Goal: Entertainment & Leisure: Consume media (video, audio)

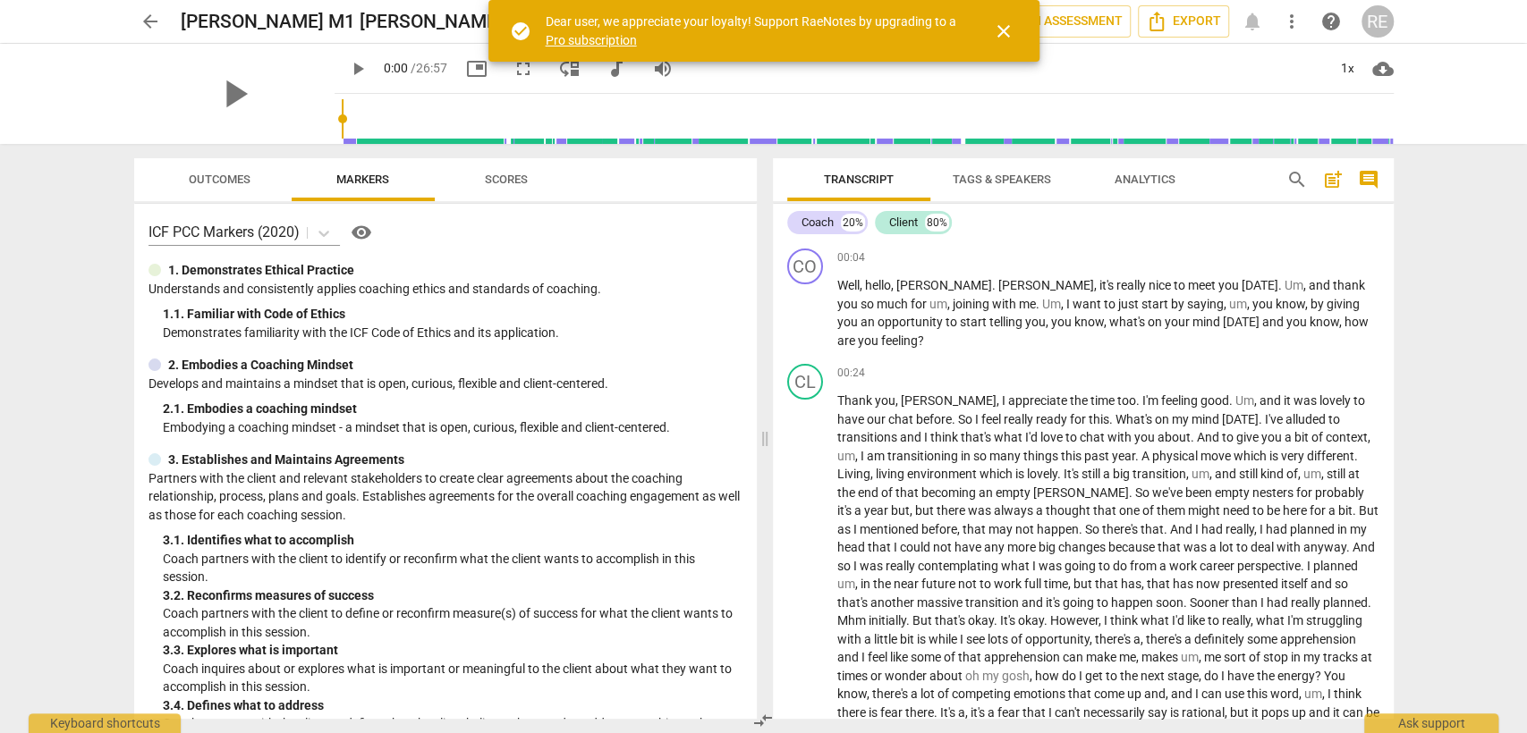
drag, startPoint x: 527, startPoint y: 448, endPoint x: 494, endPoint y: 450, distance: 33.1
click at [494, 450] on div "ICF PCC Markers (2020) visibility 1. Demonstrates Ethical Practice Understands …" at bounding box center [445, 461] width 622 height 515
drag, startPoint x: 642, startPoint y: 438, endPoint x: 531, endPoint y: 460, distance: 113.0
click at [531, 460] on div "ICF PCC Markers (2020) visibility 1. Demonstrates Ethical Practice Understands …" at bounding box center [445, 461] width 622 height 515
click at [347, 61] on span "play_arrow" at bounding box center [357, 68] width 21 height 21
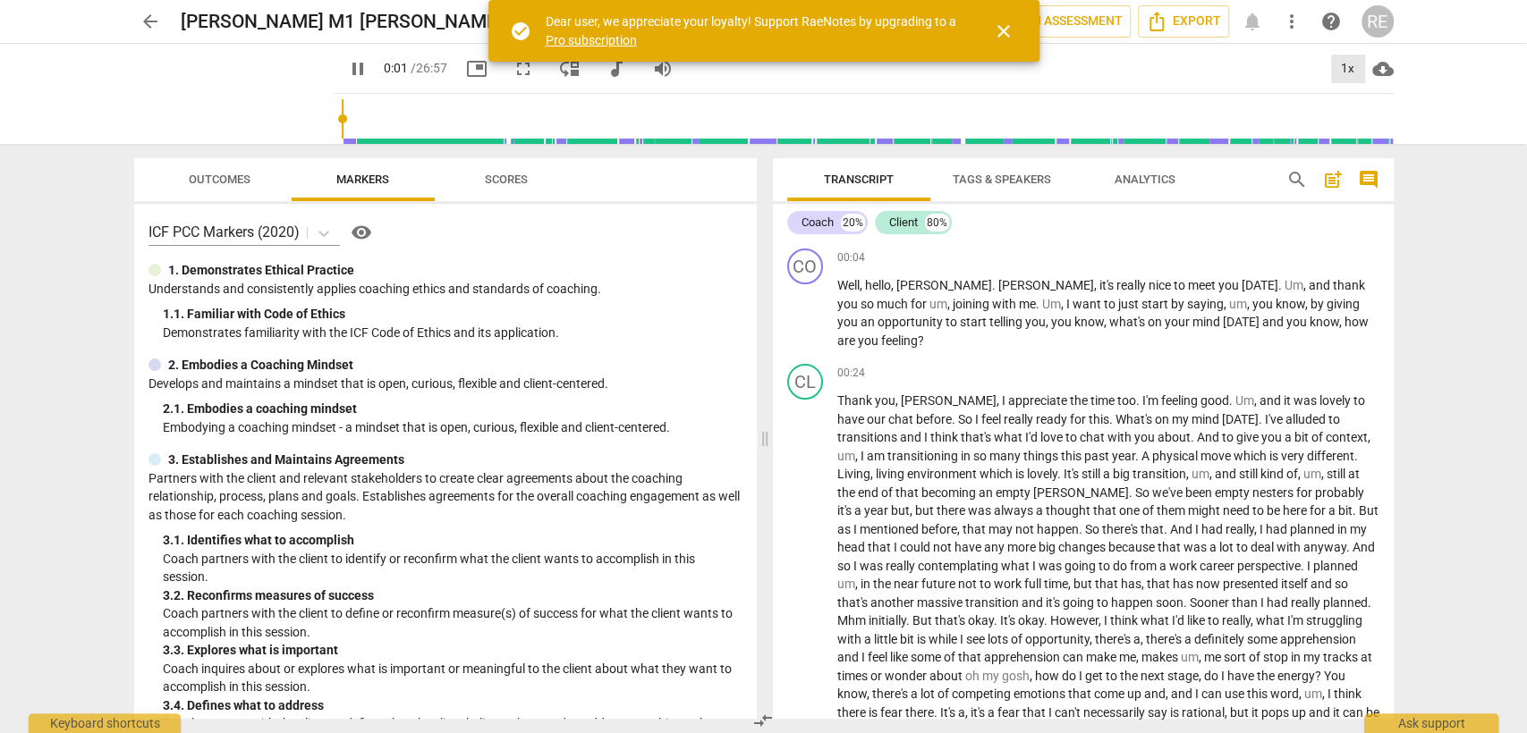
click at [1351, 65] on div "1x" at bounding box center [1348, 69] width 34 height 29
click at [1352, 186] on li "1.5x" at bounding box center [1360, 173] width 60 height 34
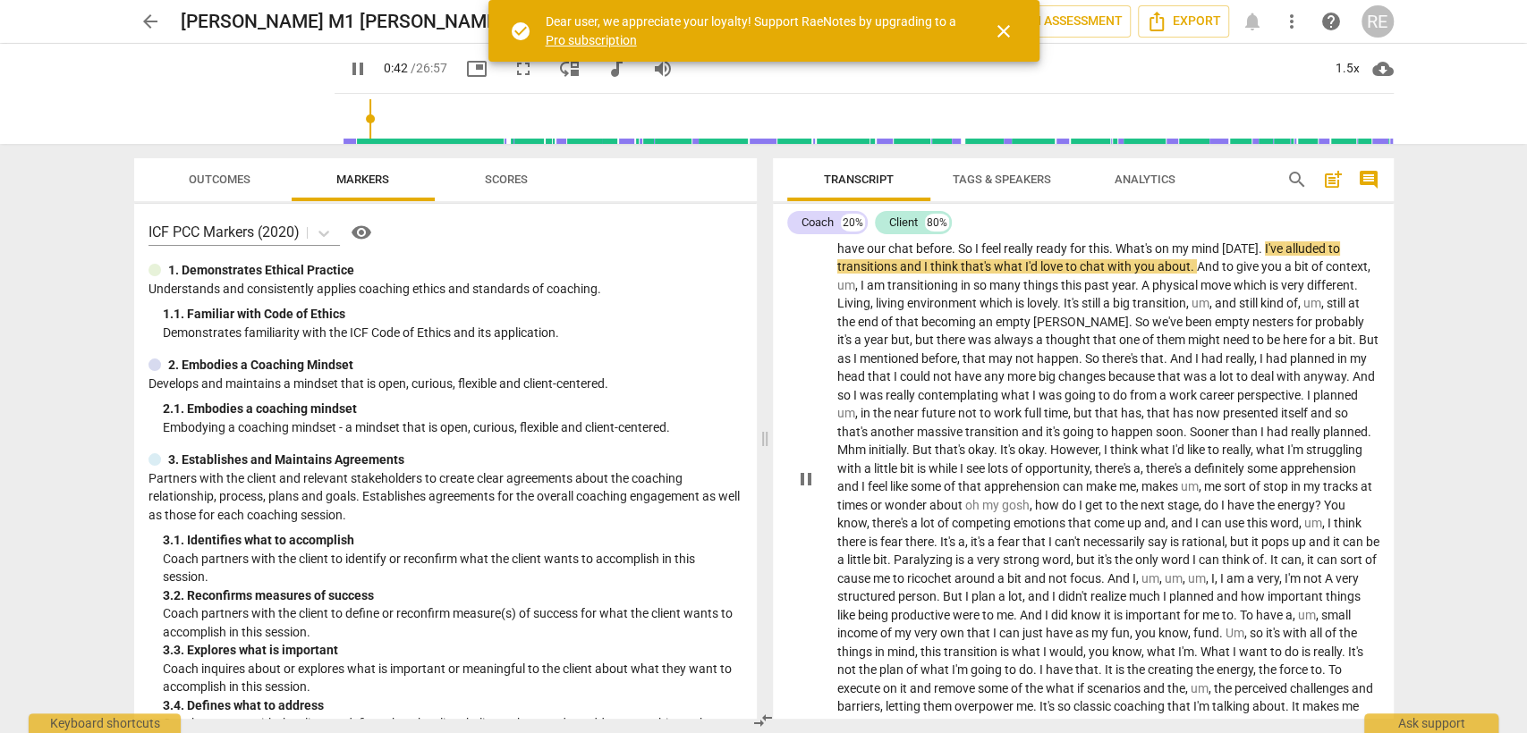
scroll to position [178, 0]
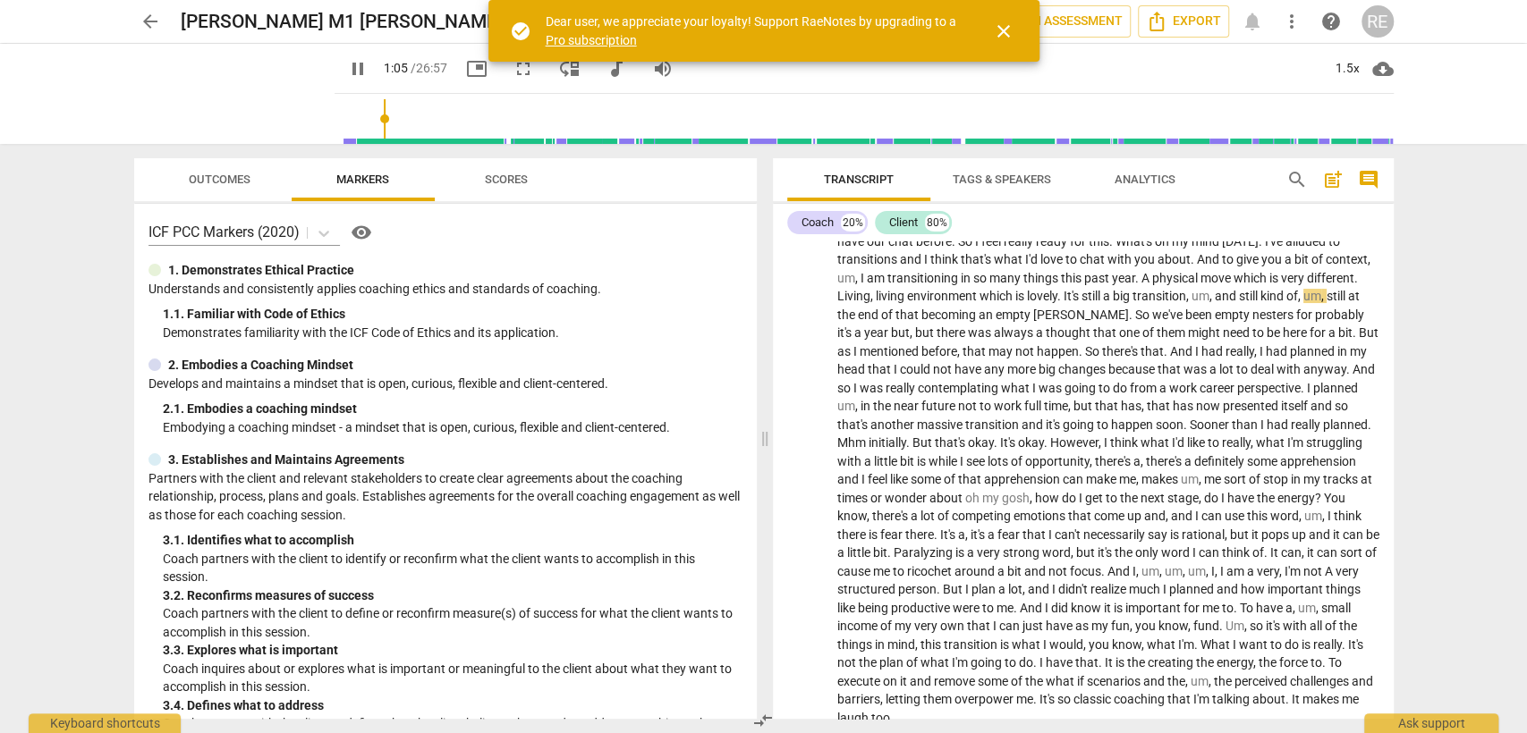
click at [1448, 444] on div "arrow_back [PERSON_NAME] M1 [PERSON_NAME] Sawan edit star Assessment auto_fix_h…" at bounding box center [763, 366] width 1527 height 733
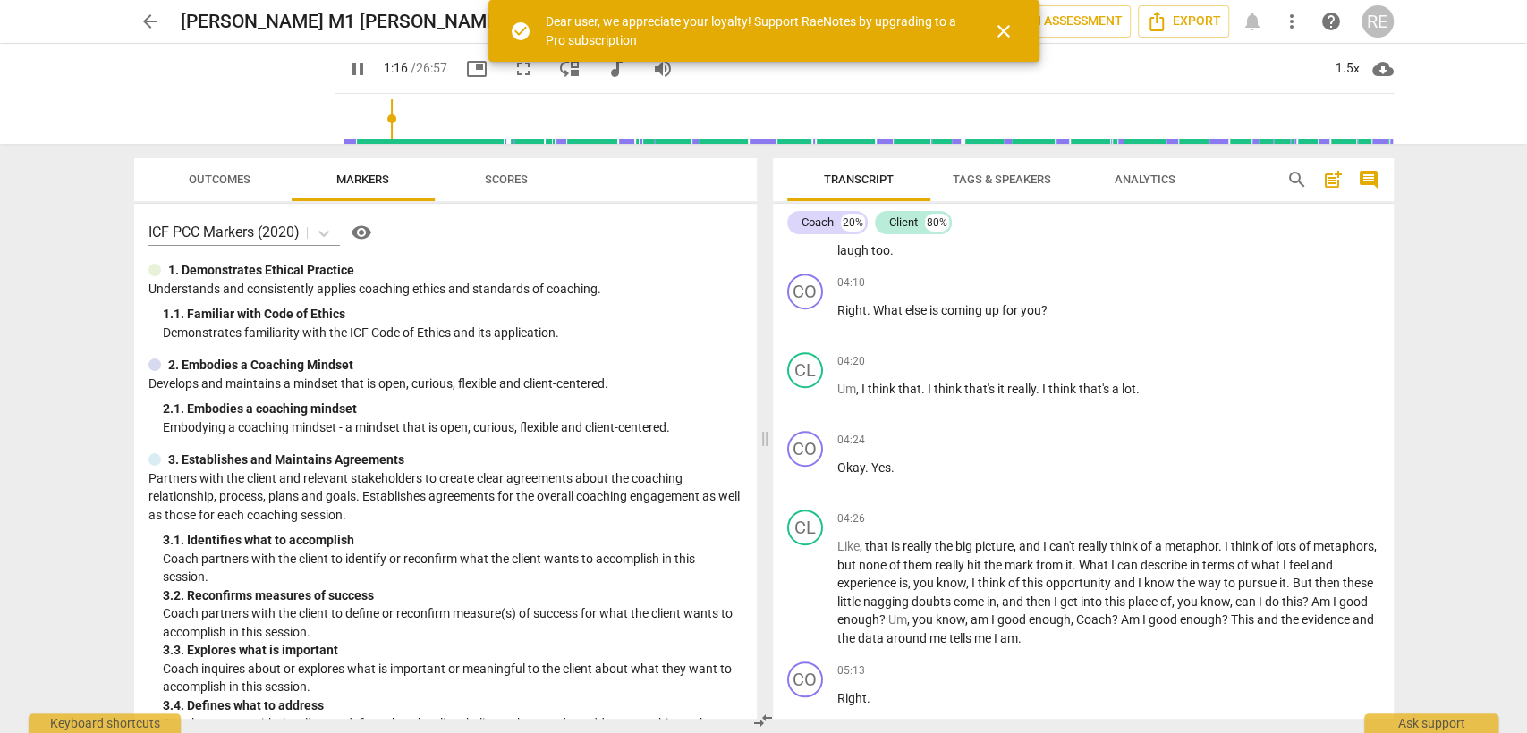
scroll to position [650, 0]
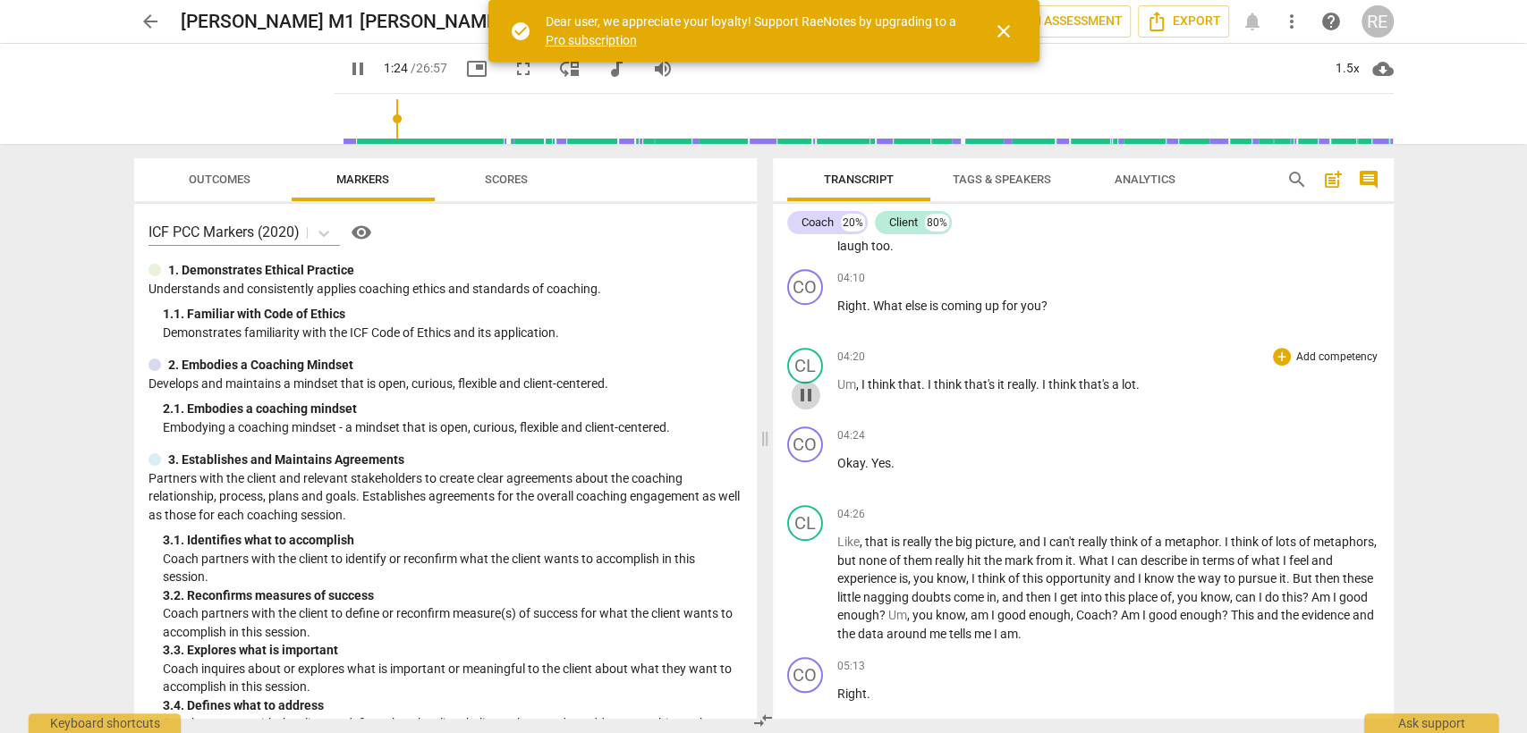
click at [816, 401] on span "pause" at bounding box center [806, 395] width 29 height 21
click at [816, 401] on span "play_arrow" at bounding box center [806, 395] width 29 height 21
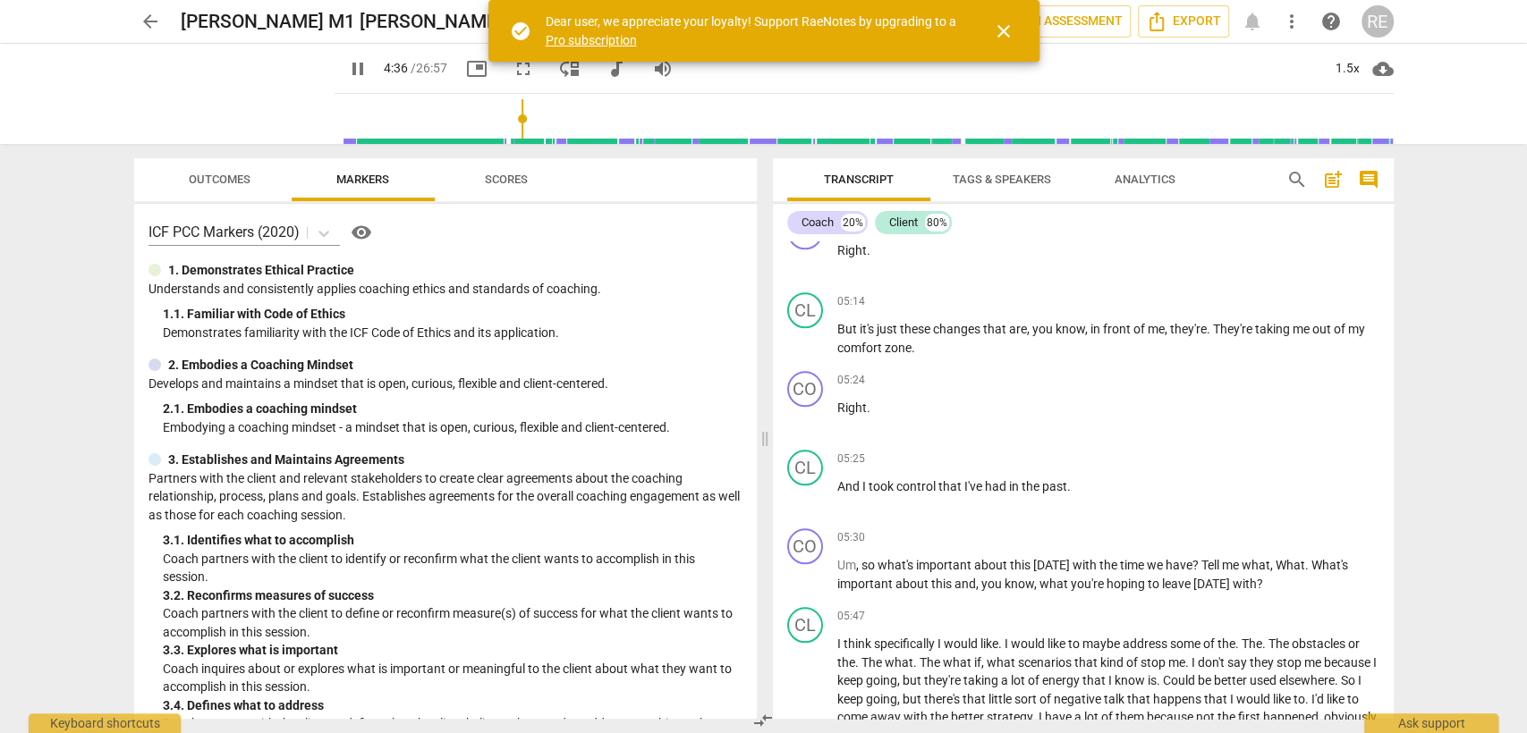
scroll to position [1093, 0]
click at [809, 582] on span "pause" at bounding box center [805, 576] width 21 height 21
click at [809, 582] on span "play_arrow" at bounding box center [805, 576] width 21 height 21
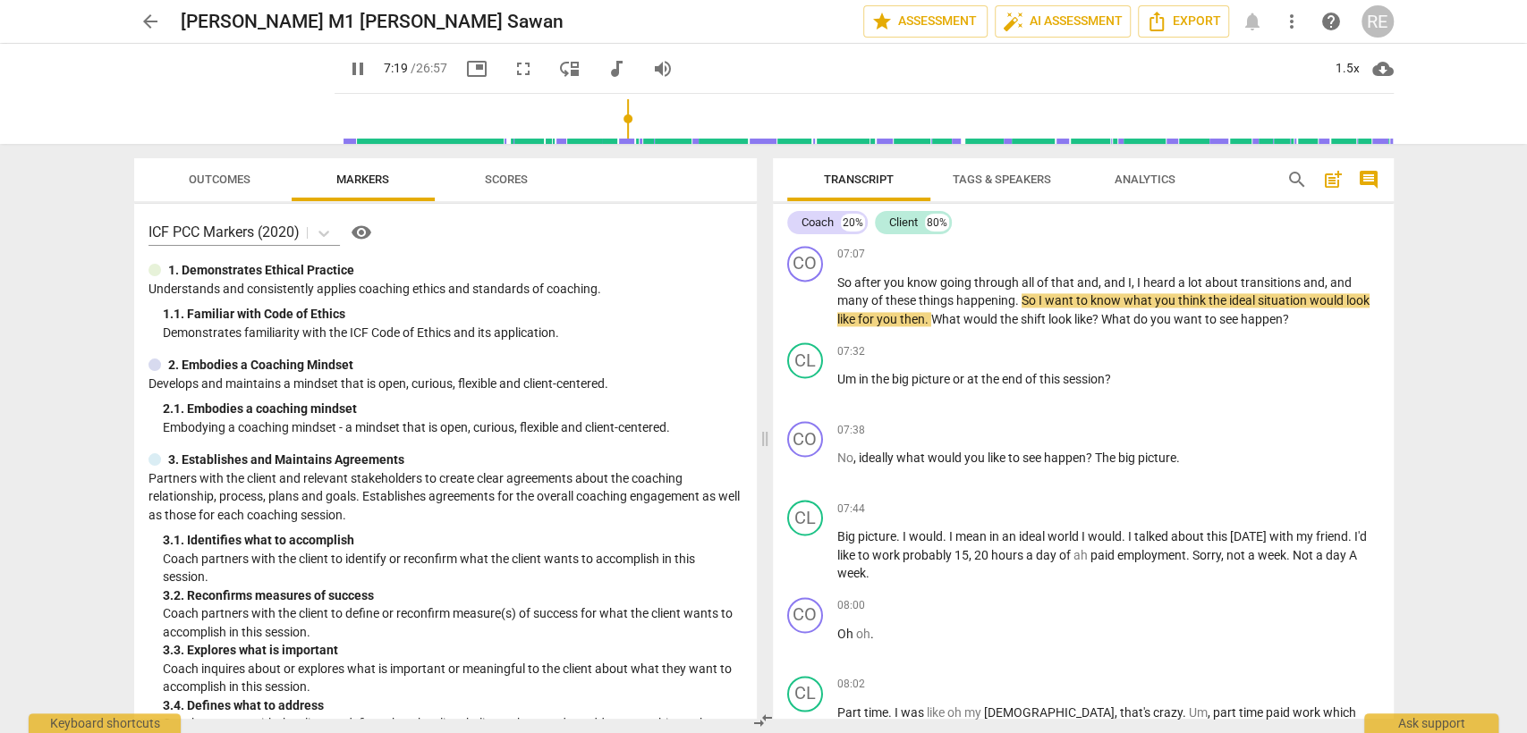
scroll to position [1789, 0]
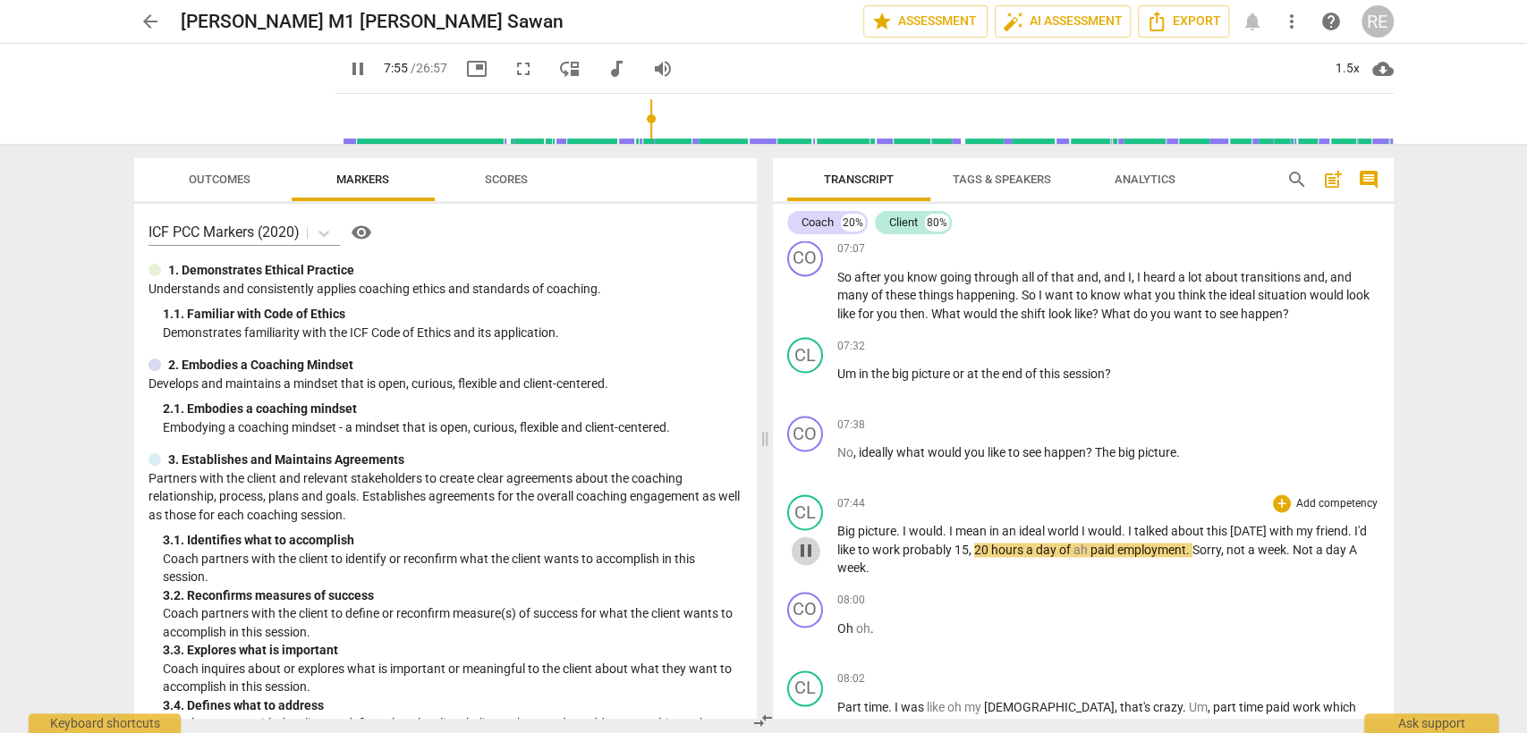
click at [798, 562] on span "pause" at bounding box center [805, 550] width 21 height 21
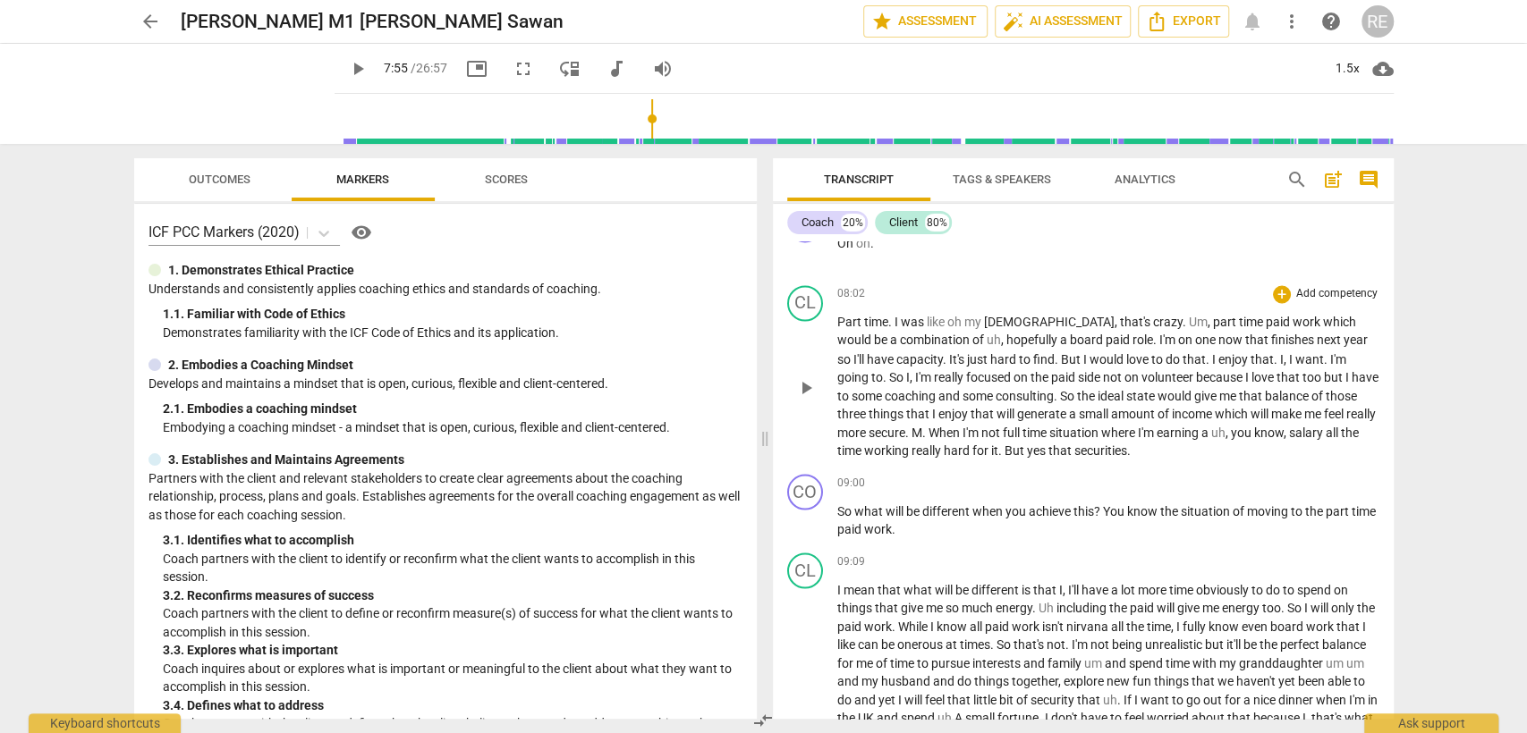
scroll to position [2177, 0]
click at [812, 527] on span "play_arrow" at bounding box center [805, 518] width 21 height 21
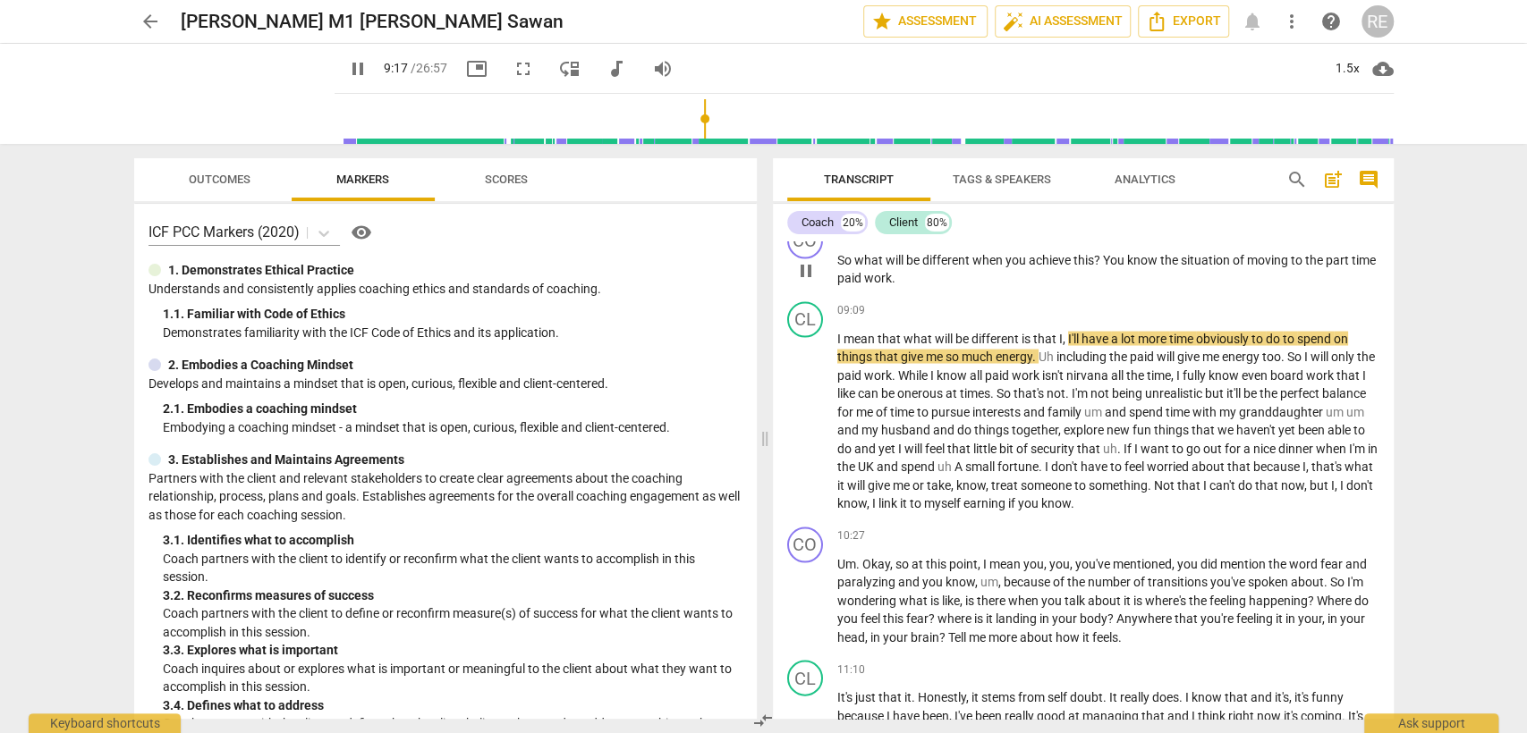
scroll to position [2490, 0]
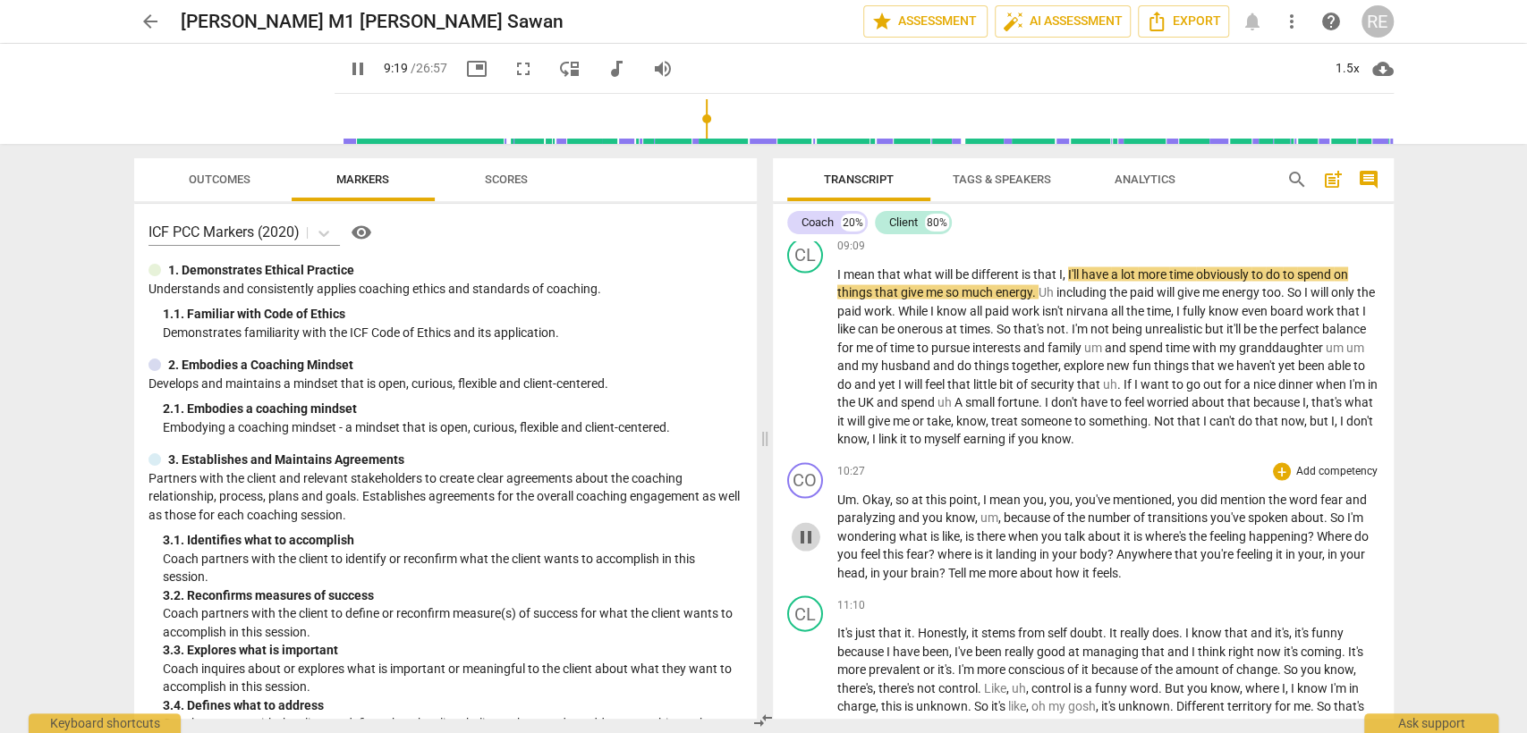
click at [804, 540] on span "pause" at bounding box center [805, 536] width 21 height 21
click at [804, 540] on span "play_arrow" at bounding box center [805, 536] width 21 height 21
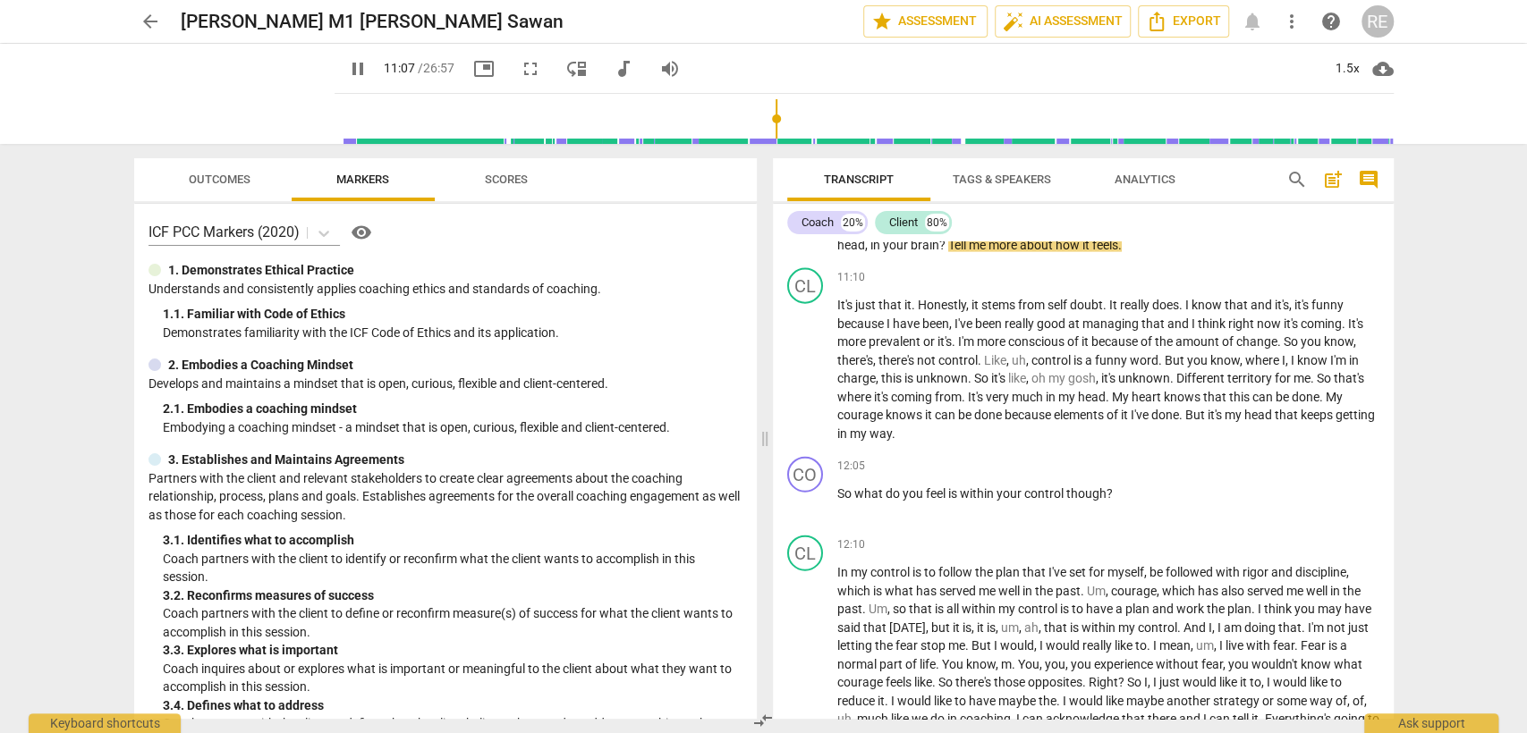
scroll to position [2816, 0]
click at [800, 516] on span "pause" at bounding box center [805, 505] width 21 height 21
click at [800, 516] on span "play_arrow" at bounding box center [805, 505] width 21 height 21
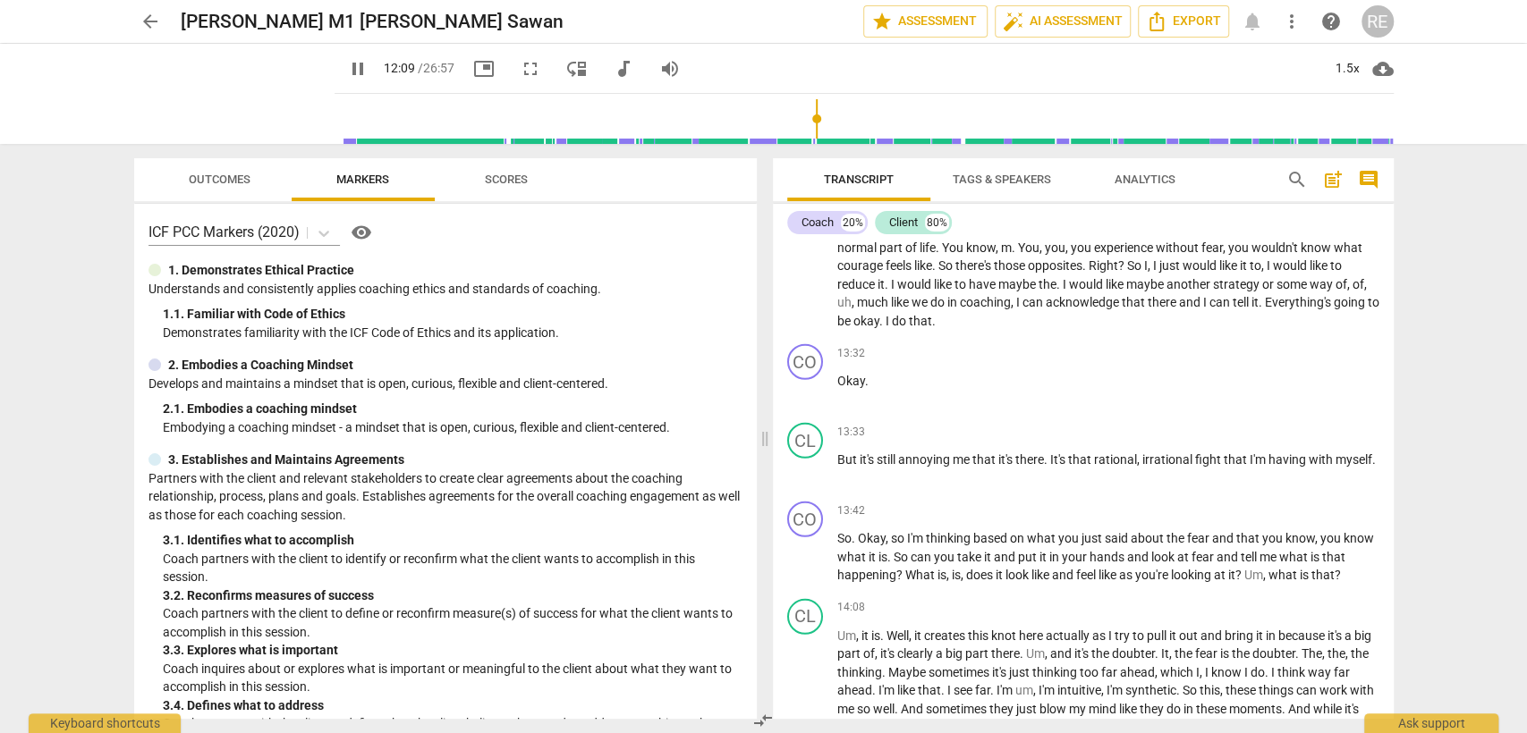
scroll to position [3231, 0]
click at [800, 565] on span "pause" at bounding box center [805, 560] width 21 height 21
click at [800, 565] on span "play_arrow" at bounding box center [805, 560] width 21 height 21
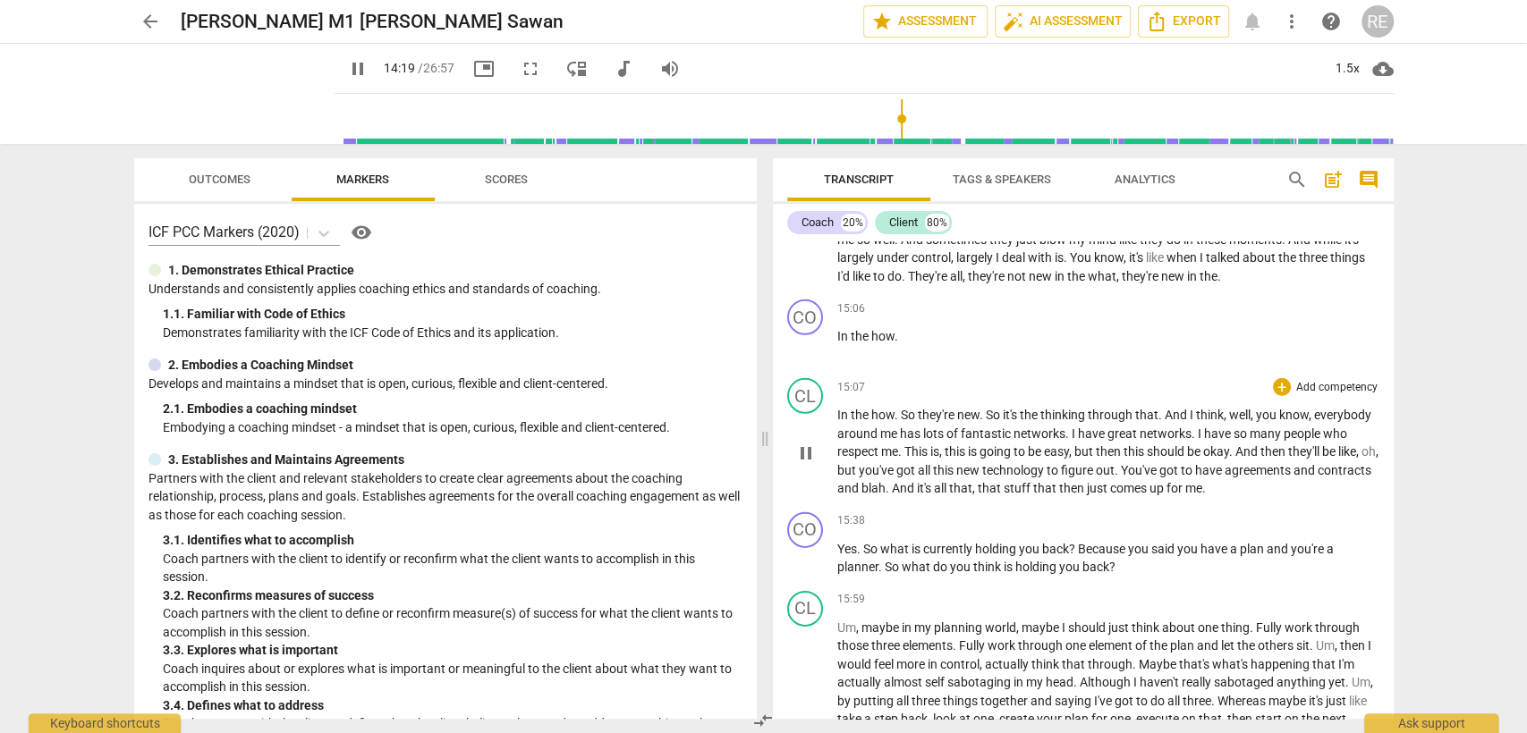
scroll to position [3713, 0]
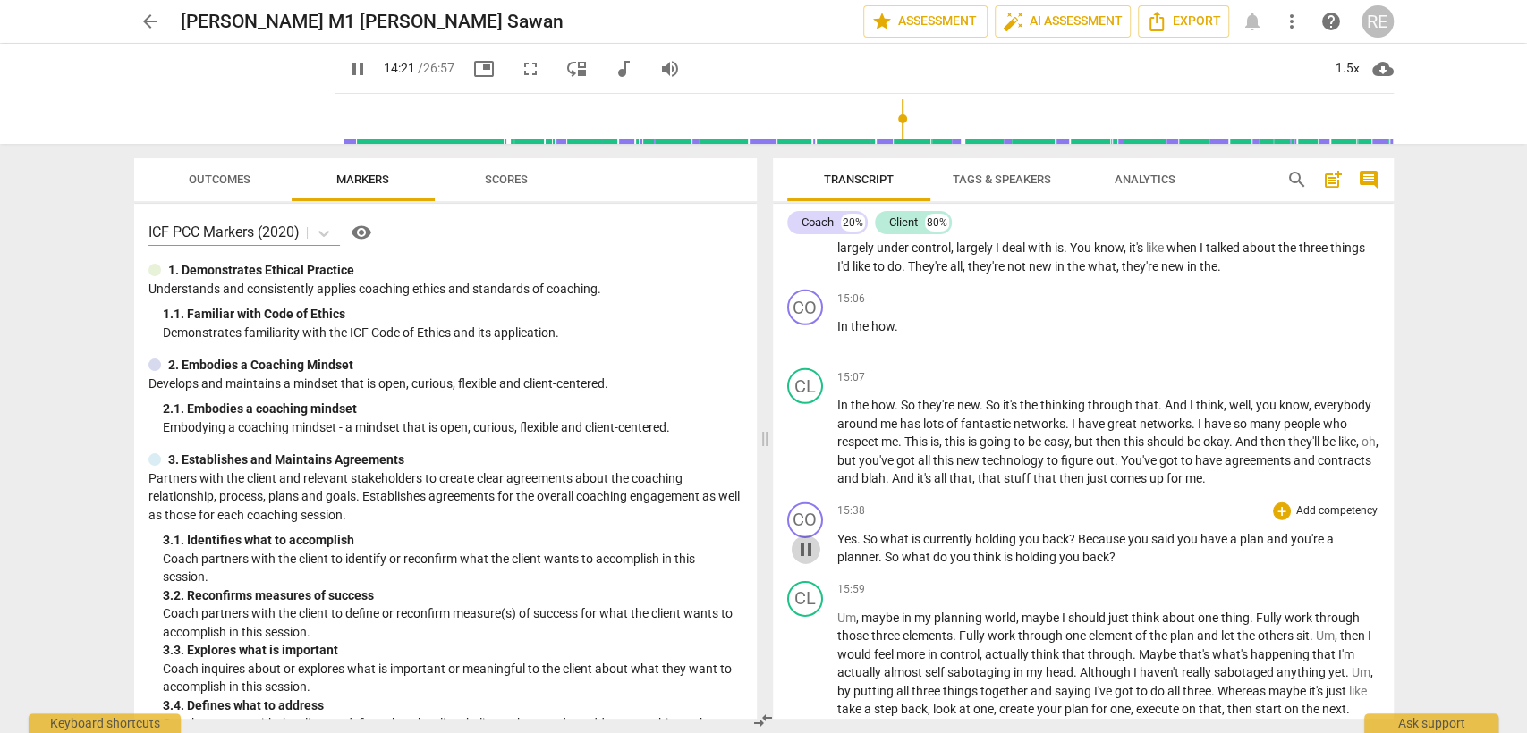
click at [803, 561] on span "pause" at bounding box center [805, 549] width 21 height 21
click at [803, 561] on span "play_arrow" at bounding box center [805, 549] width 21 height 21
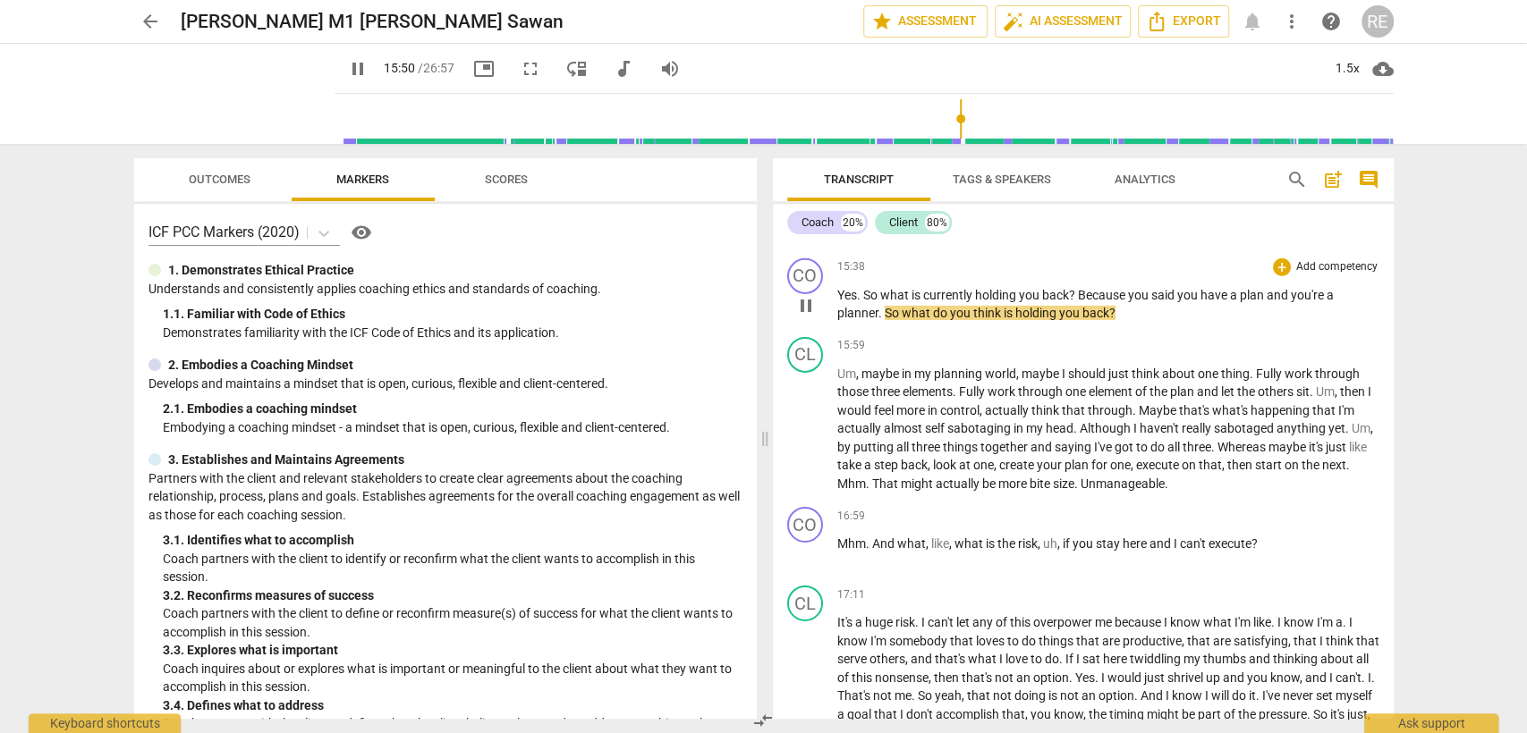
scroll to position [3959, 0]
click at [803, 564] on span "pause" at bounding box center [805, 553] width 21 height 21
click at [803, 564] on span "play_arrow" at bounding box center [805, 553] width 21 height 21
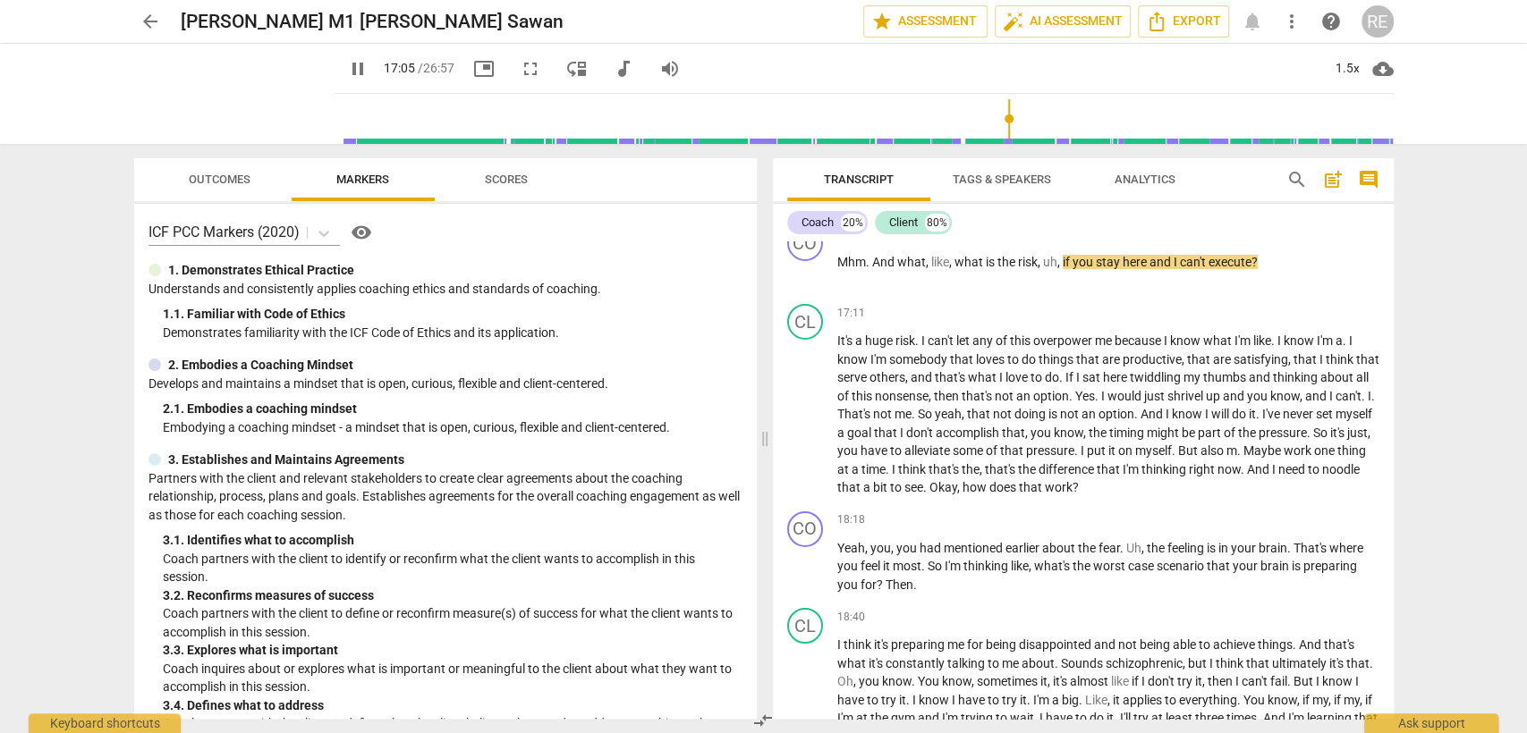
scroll to position [4240, 0]
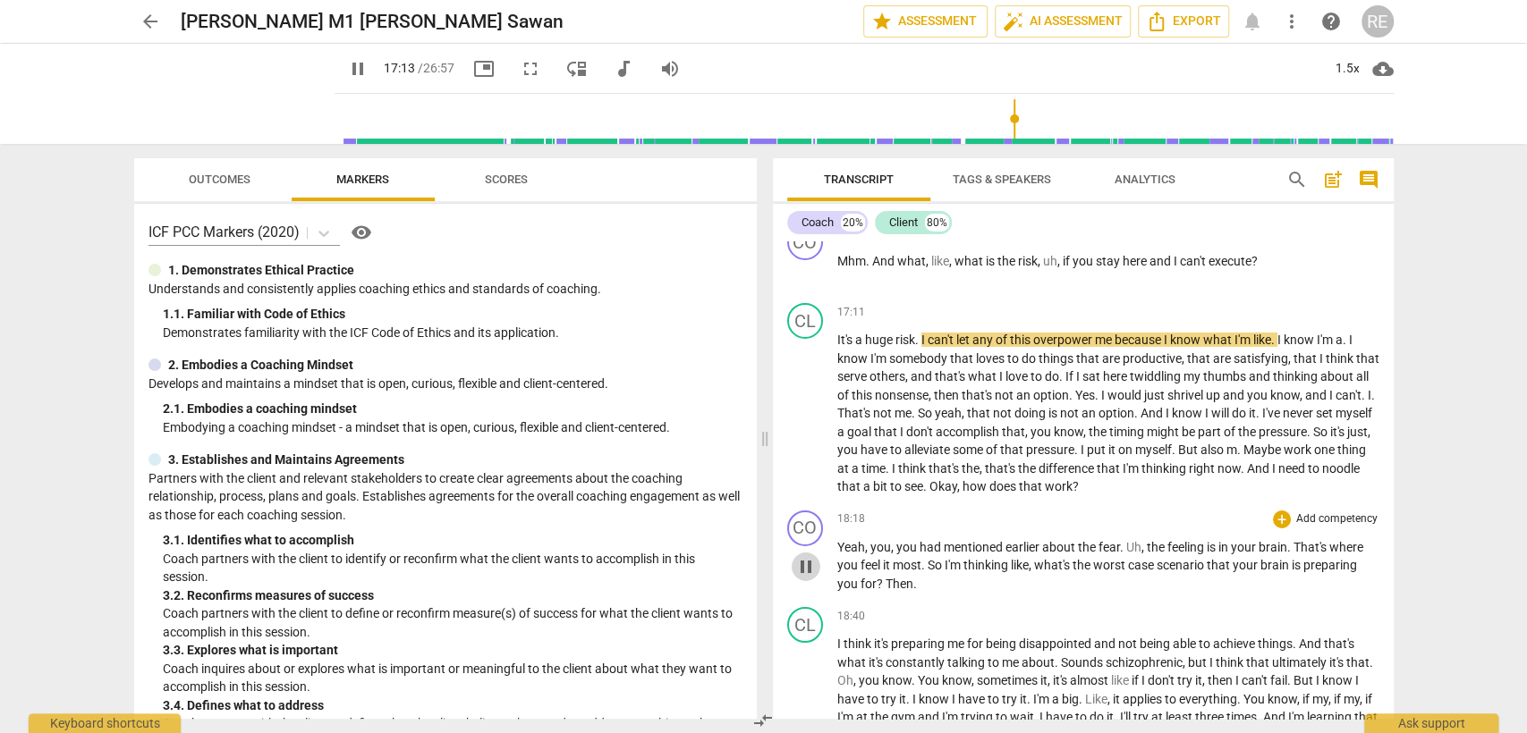
click at [809, 578] on span "pause" at bounding box center [805, 566] width 21 height 21
click at [809, 578] on span "play_arrow" at bounding box center [805, 566] width 21 height 21
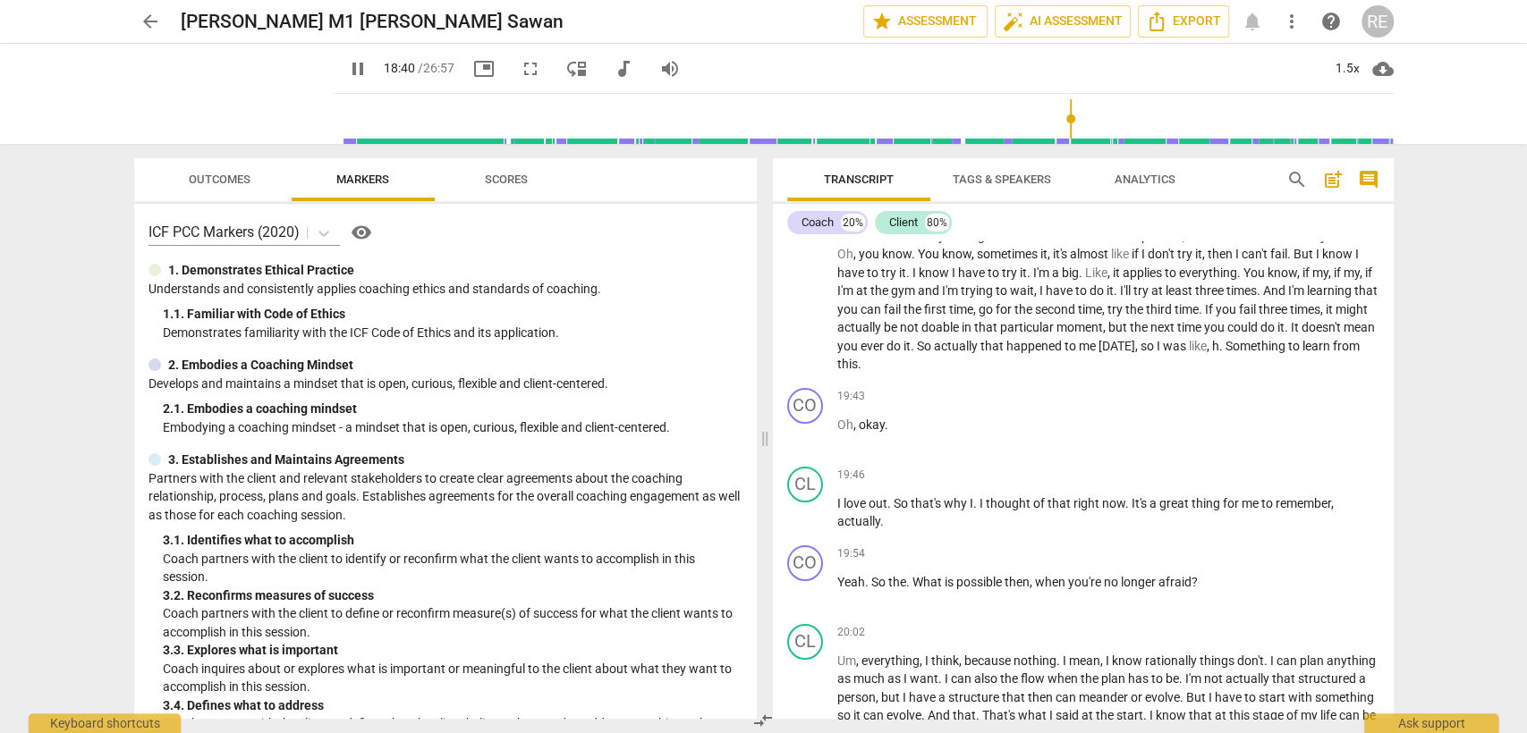
scroll to position [4682, 0]
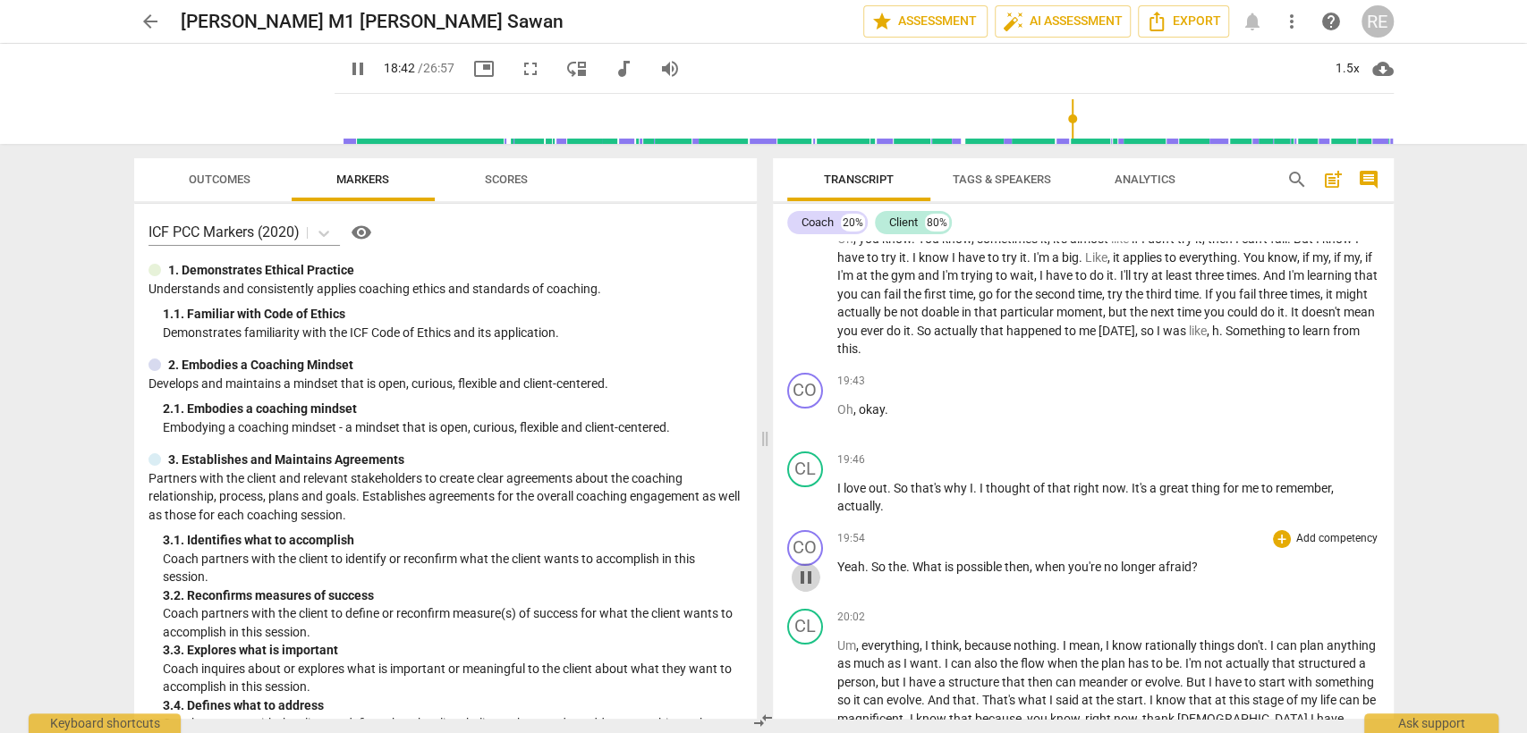
click at [809, 588] on span "pause" at bounding box center [805, 577] width 21 height 21
click at [809, 588] on span "play_arrow" at bounding box center [805, 577] width 21 height 21
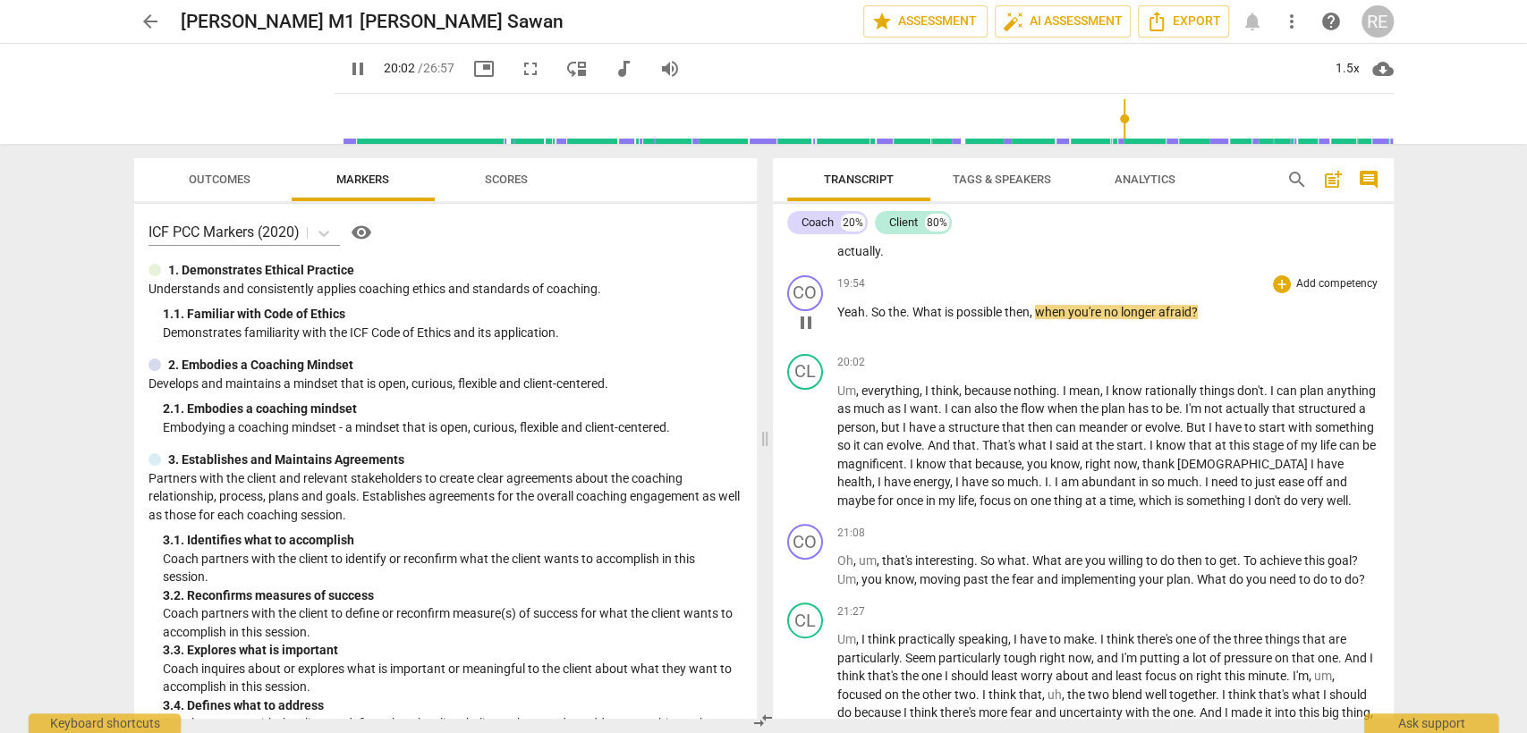
scroll to position [4941, 0]
click at [809, 579] on span "pause" at bounding box center [805, 567] width 21 height 21
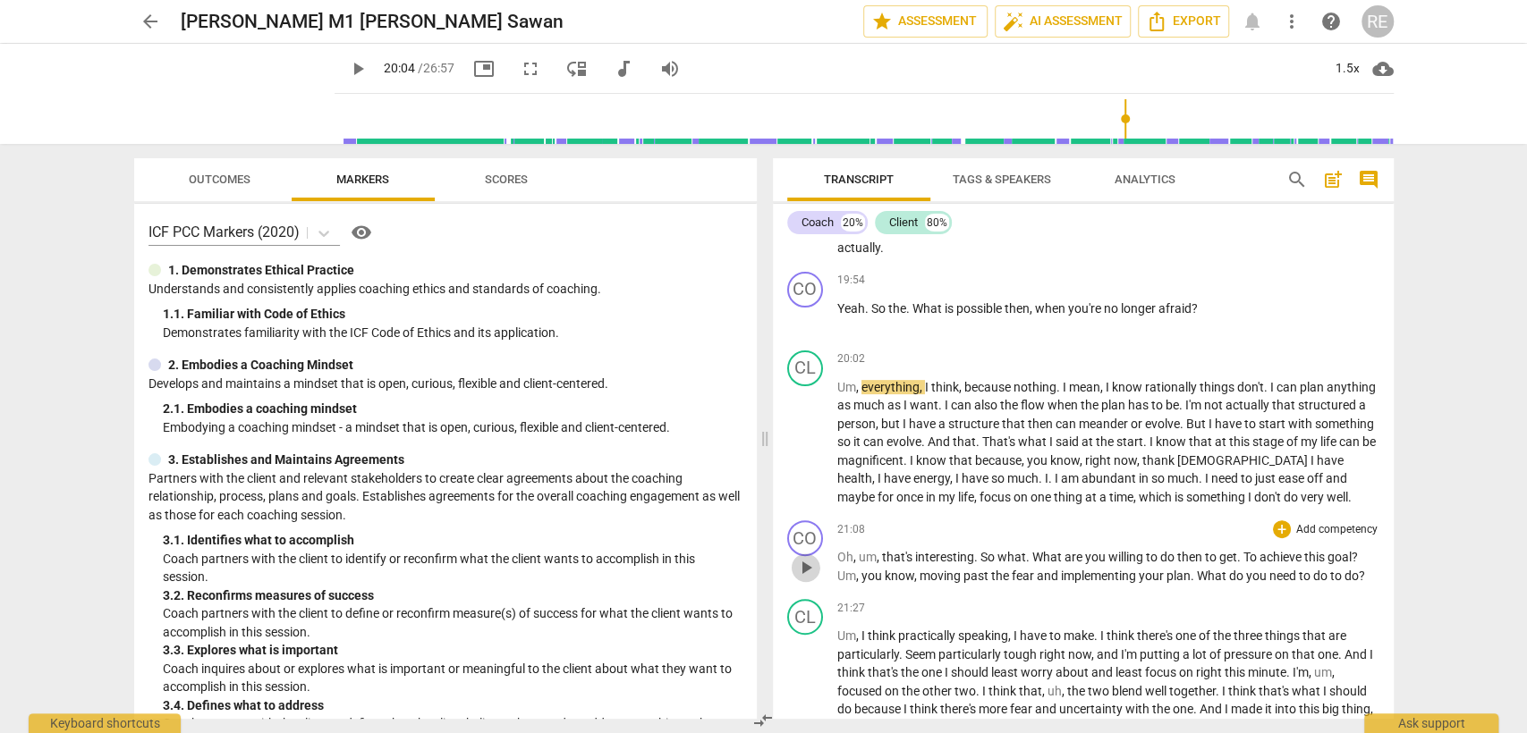
click at [809, 579] on span "play_arrow" at bounding box center [805, 567] width 21 height 21
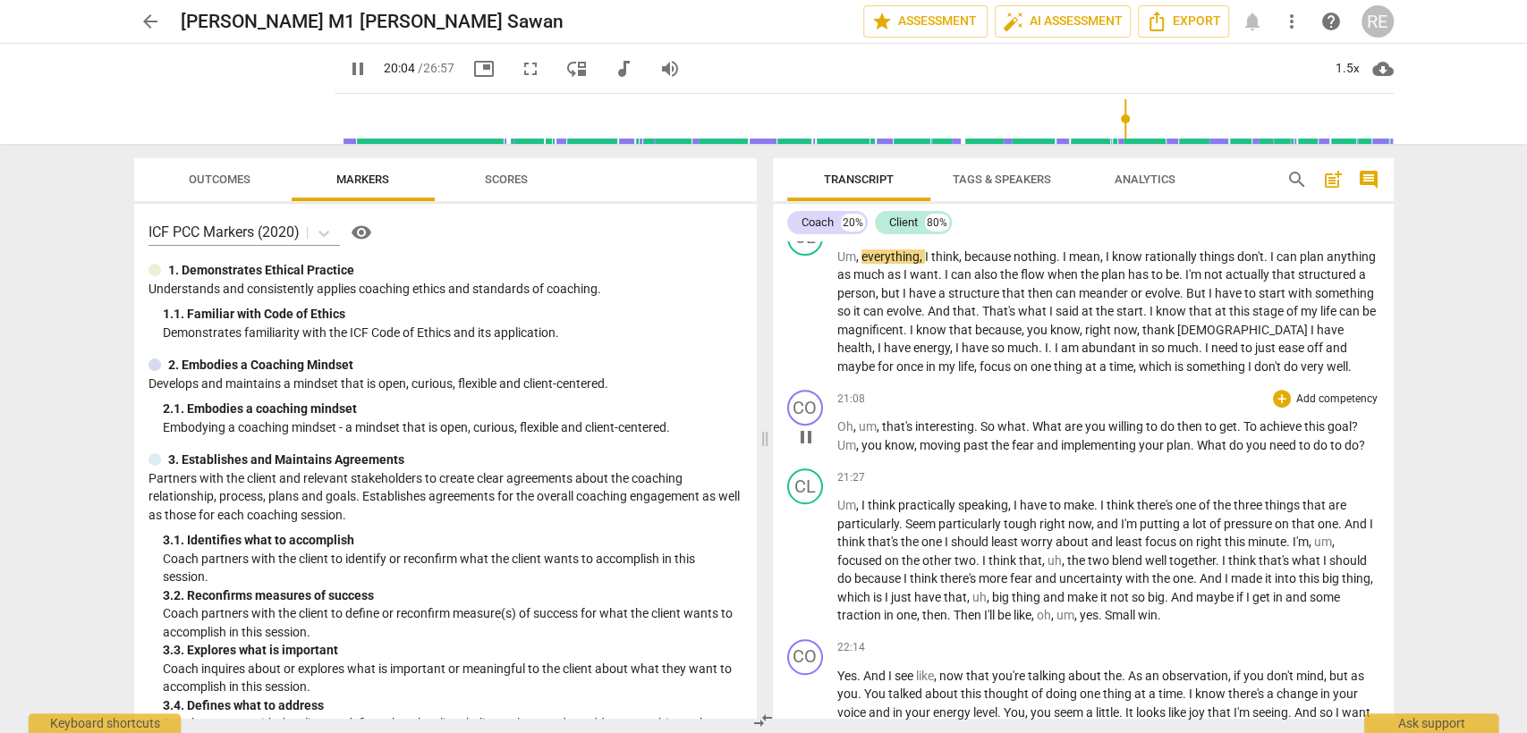
scroll to position [5070, 0]
click at [807, 447] on span "pause" at bounding box center [805, 438] width 21 height 21
click at [807, 447] on span "play_arrow" at bounding box center [805, 438] width 21 height 21
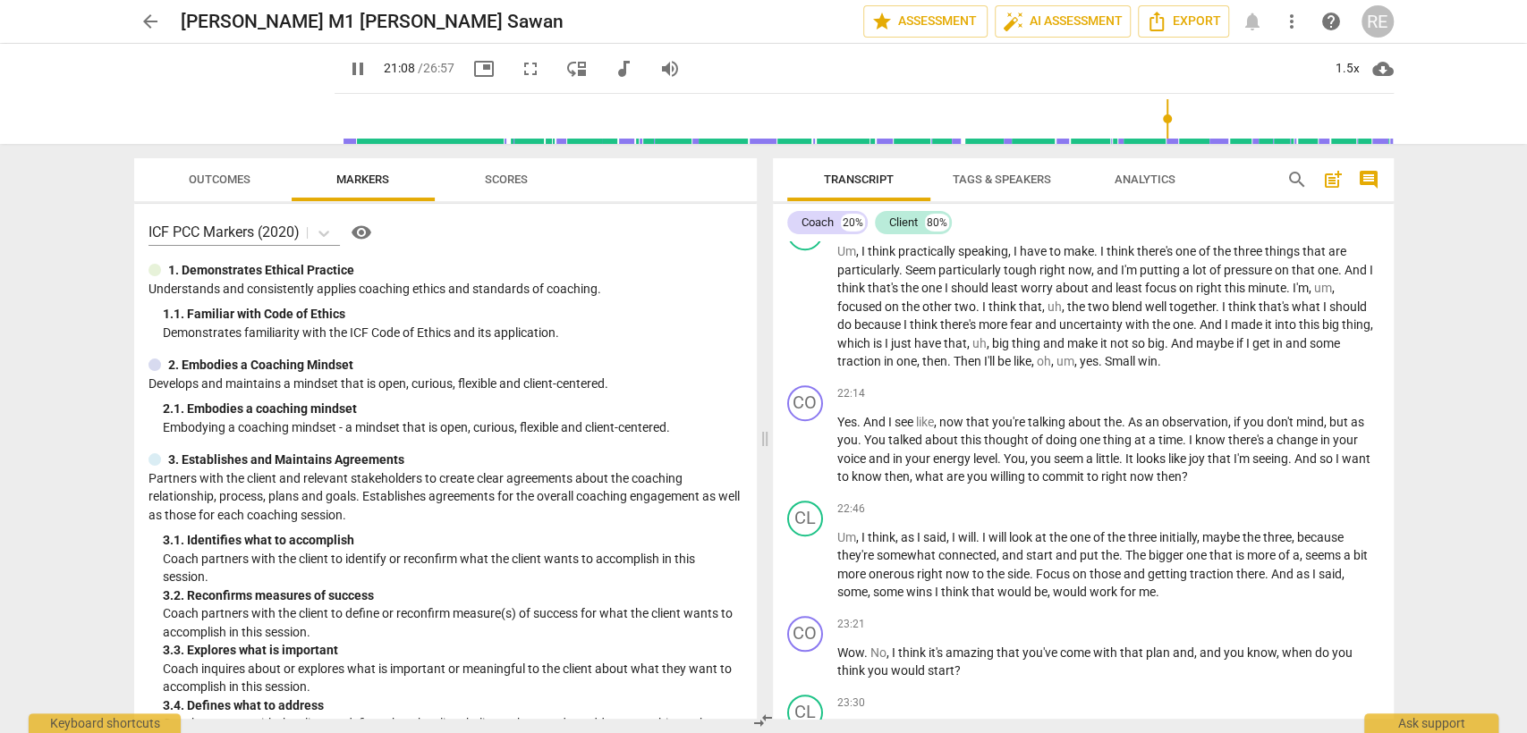
scroll to position [5326, 0]
click at [800, 461] on span "pause" at bounding box center [805, 449] width 21 height 21
click at [800, 461] on span "play_arrow" at bounding box center [805, 449] width 21 height 21
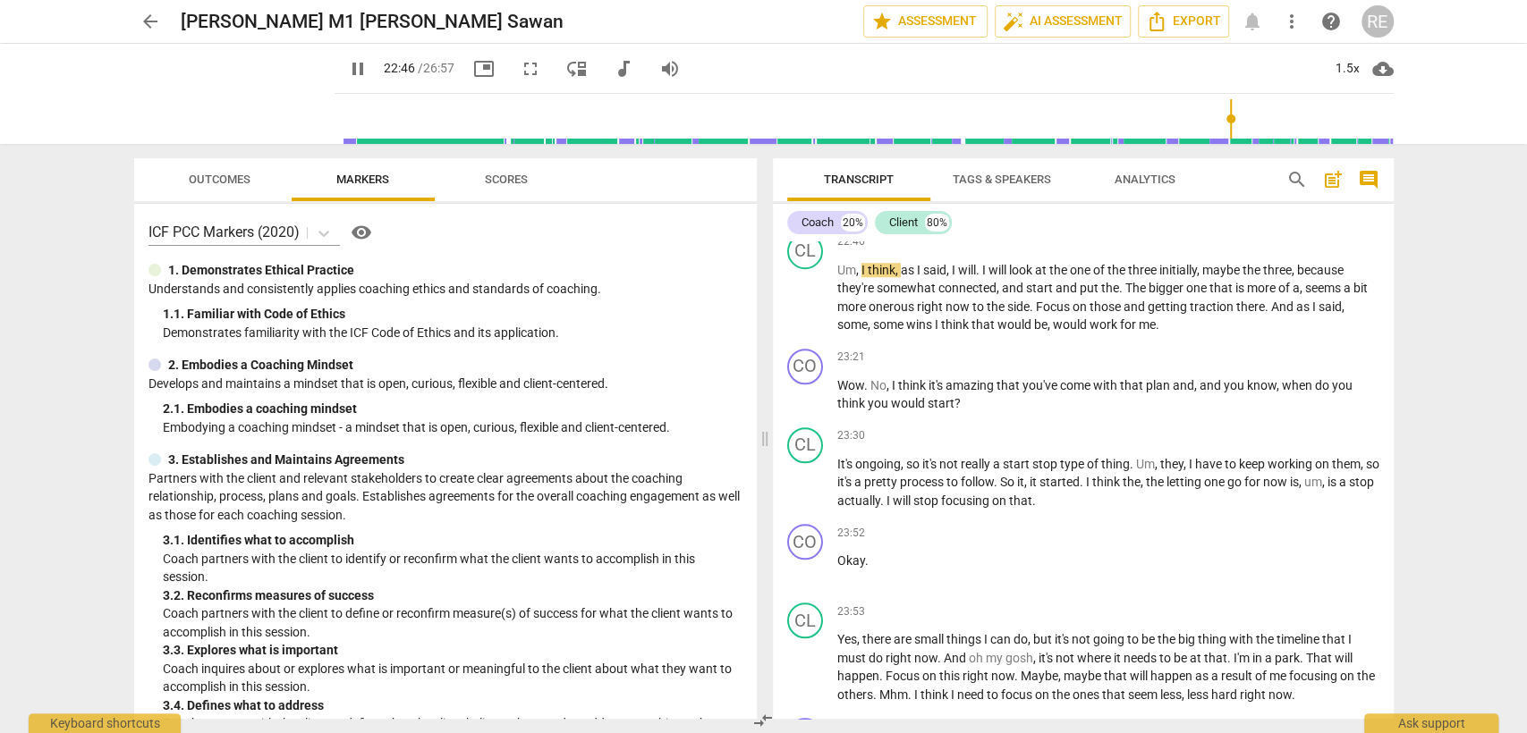
scroll to position [5592, 0]
click at [797, 408] on span "pause" at bounding box center [805, 396] width 21 height 21
click at [797, 408] on span "play_arrow" at bounding box center [805, 396] width 21 height 21
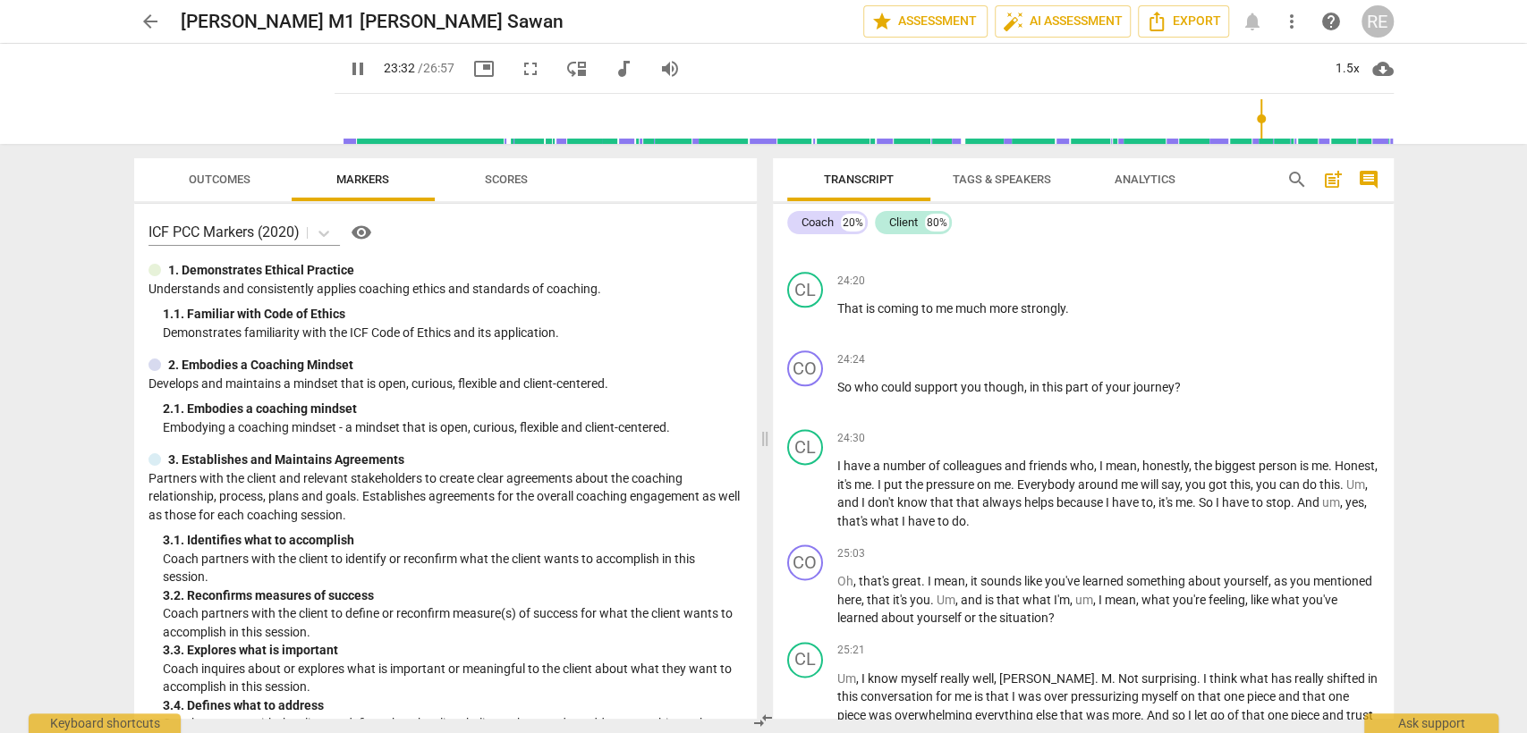
scroll to position [6122, 0]
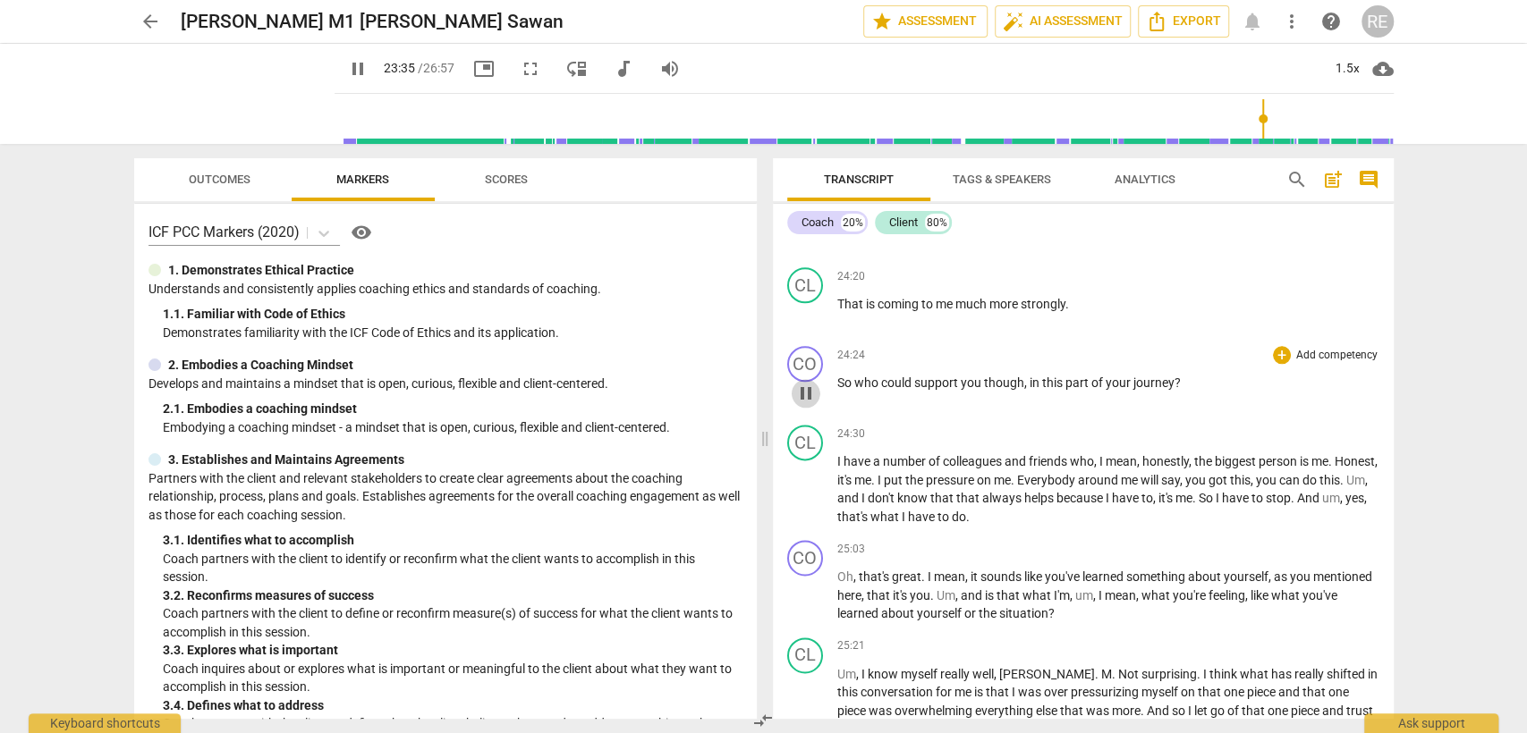
click at [817, 399] on span "pause" at bounding box center [806, 393] width 29 height 21
click at [817, 399] on span "play_arrow" at bounding box center [806, 393] width 29 height 21
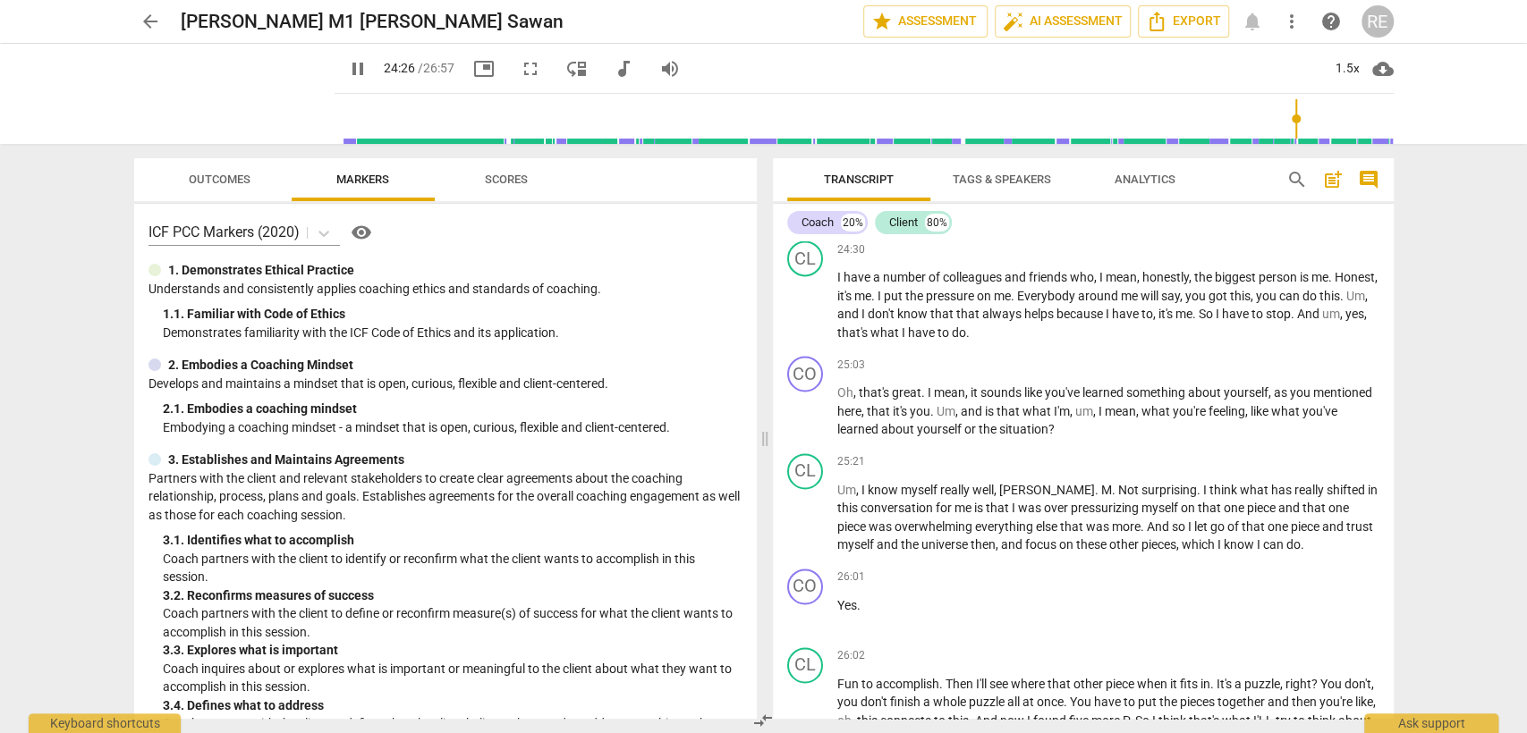
scroll to position [6320, 0]
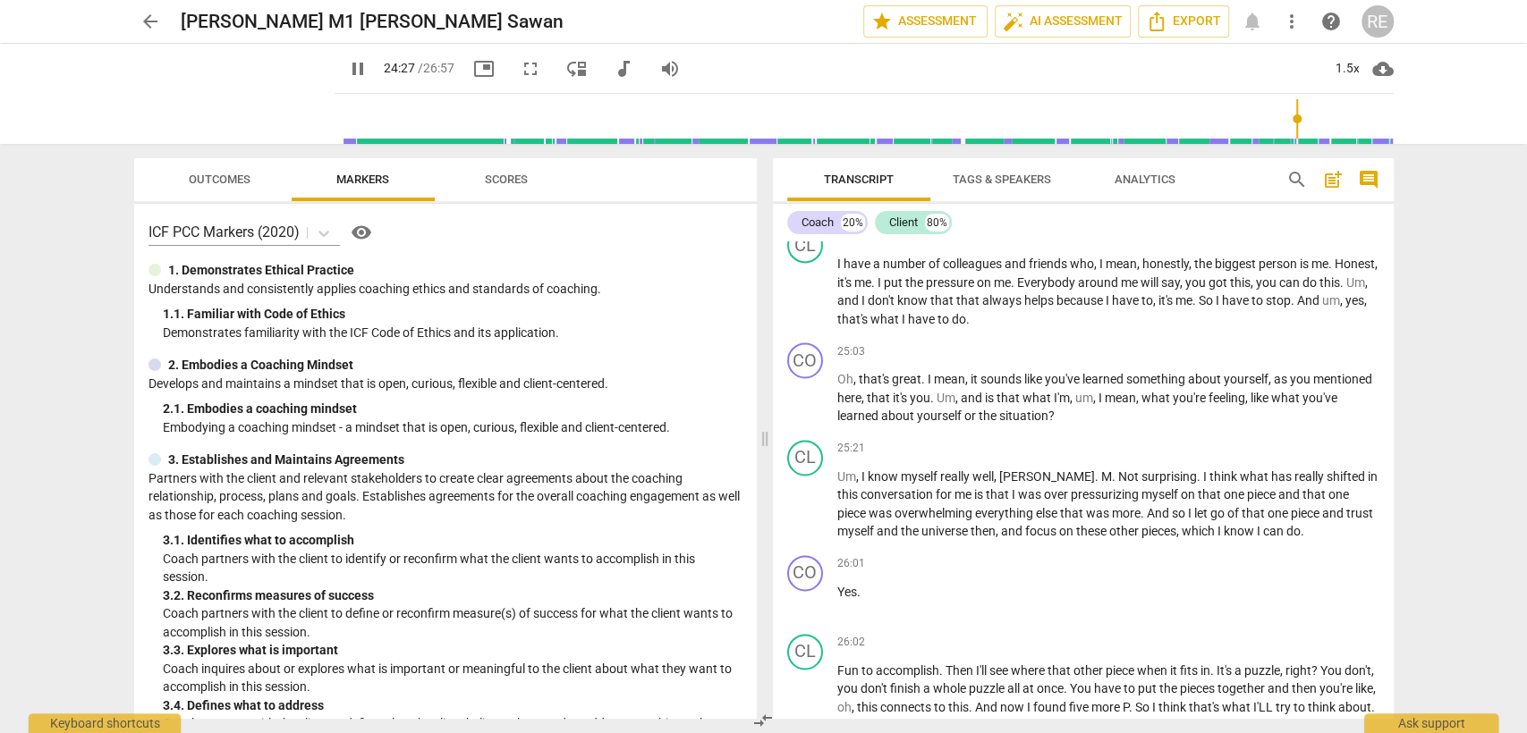
click at [817, 399] on span "pause" at bounding box center [806, 398] width 29 height 21
click at [817, 399] on span "play_arrow" at bounding box center [806, 398] width 29 height 21
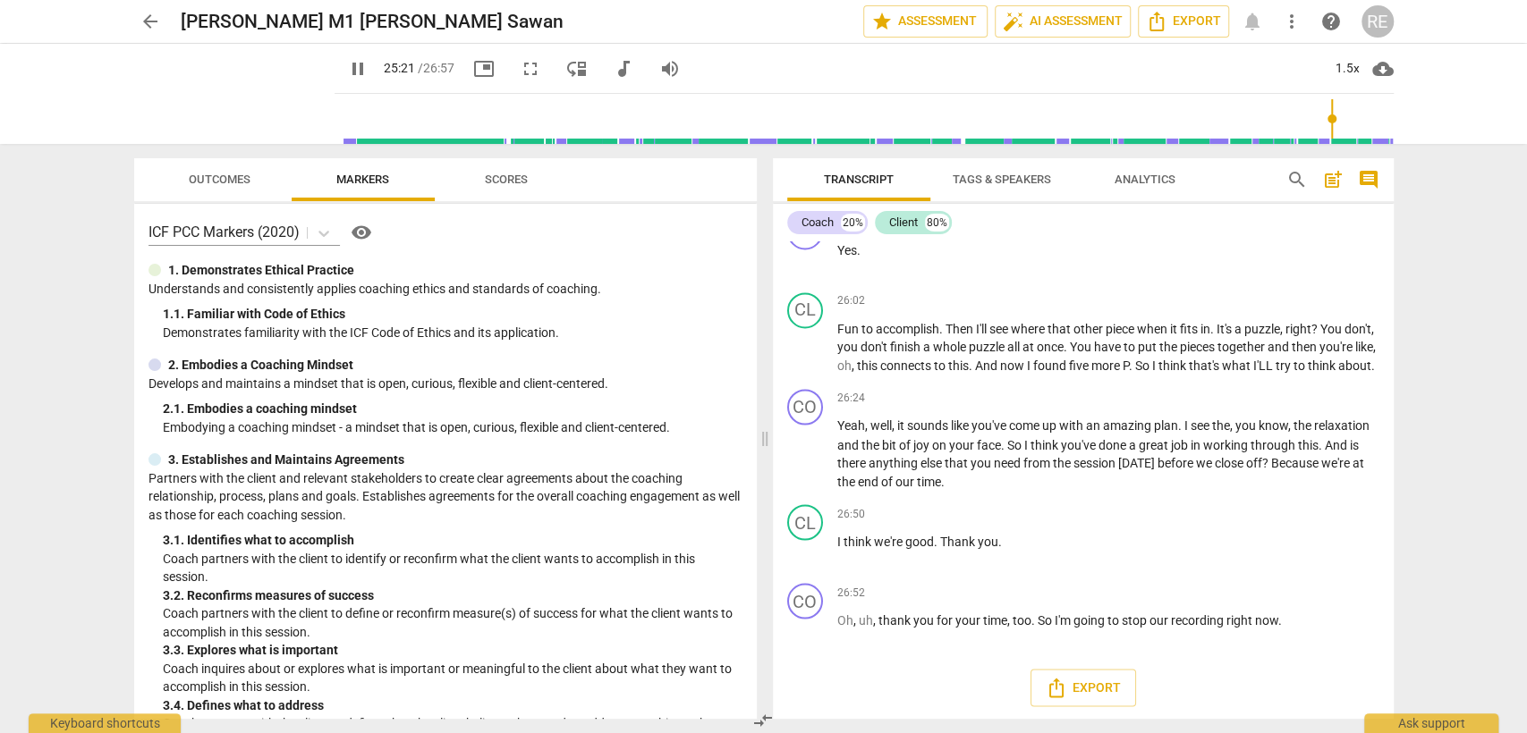
scroll to position [6683, 0]
click at [804, 455] on span "pause" at bounding box center [805, 453] width 21 height 21
click at [804, 455] on span "play_arrow" at bounding box center [805, 453] width 21 height 21
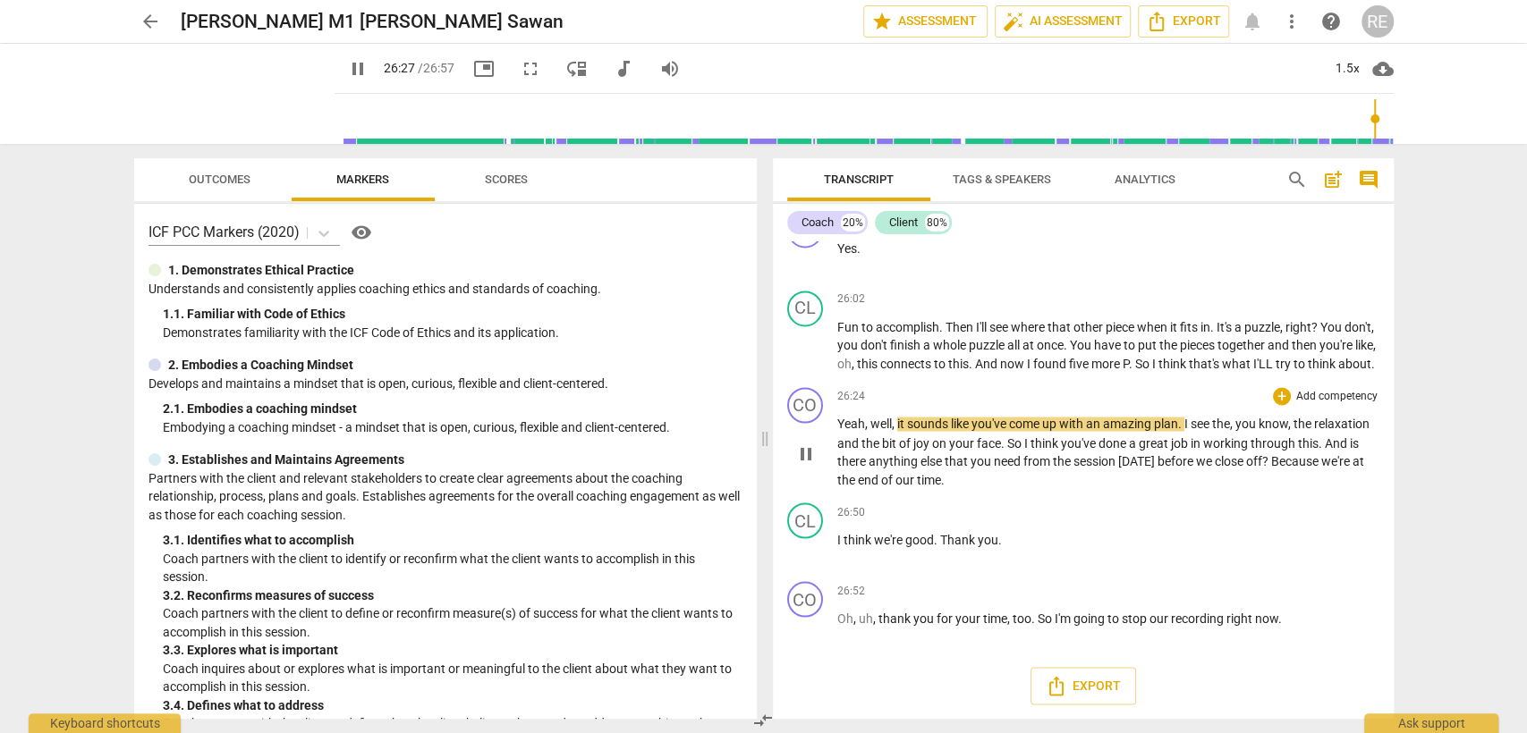
scroll to position [6690, 0]
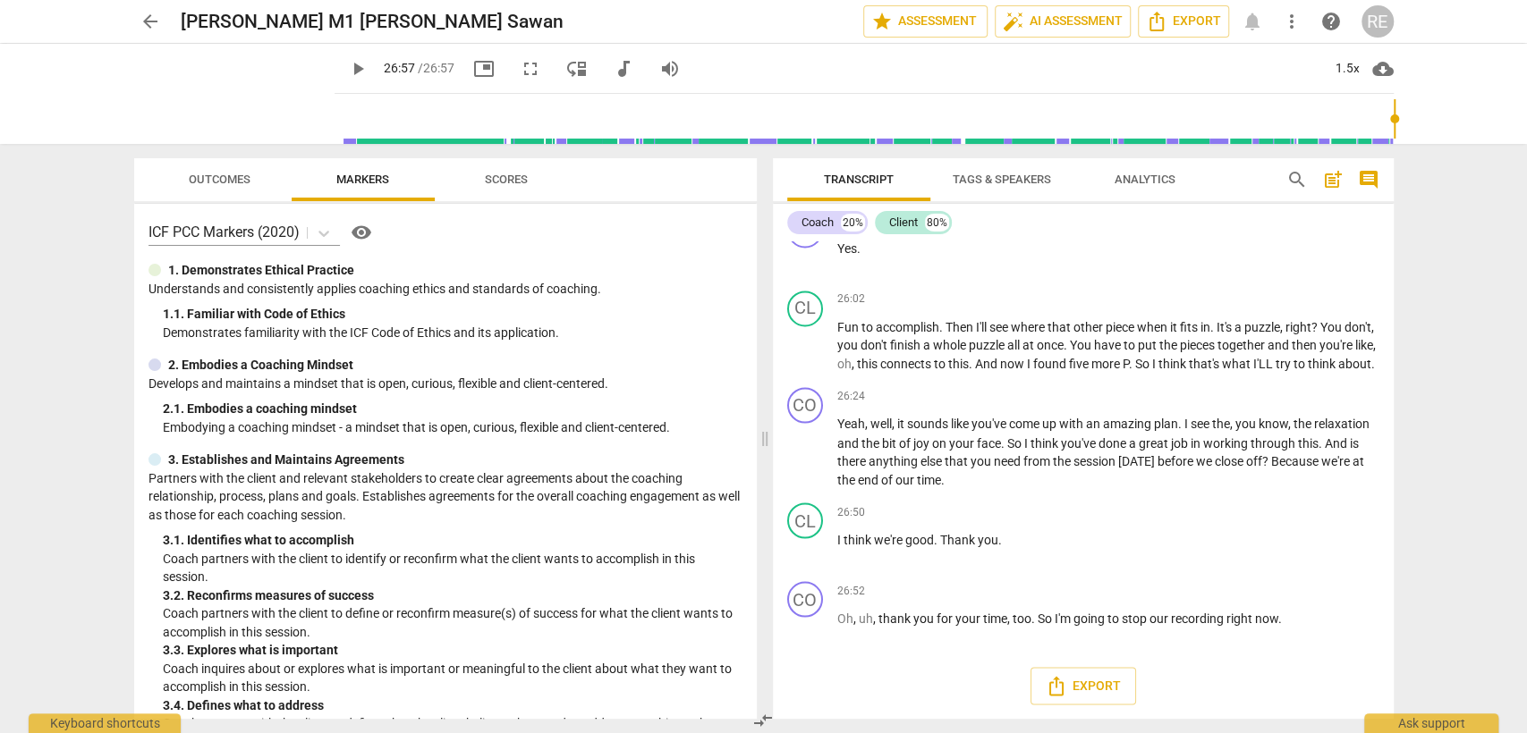
type input "1617"
